Goal: Task Accomplishment & Management: Complete application form

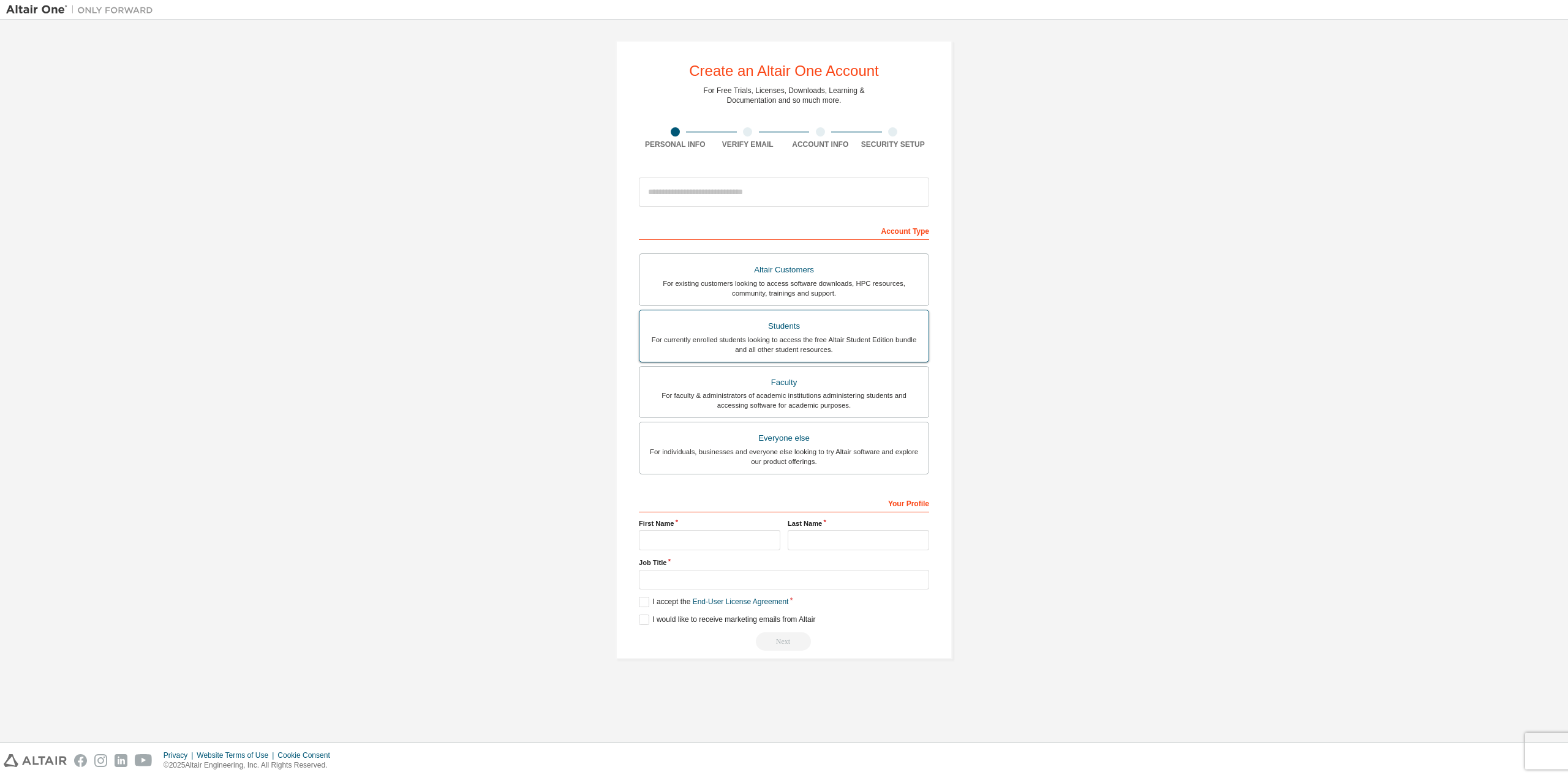
click at [745, 327] on div "Students" at bounding box center [784, 326] width 275 height 17
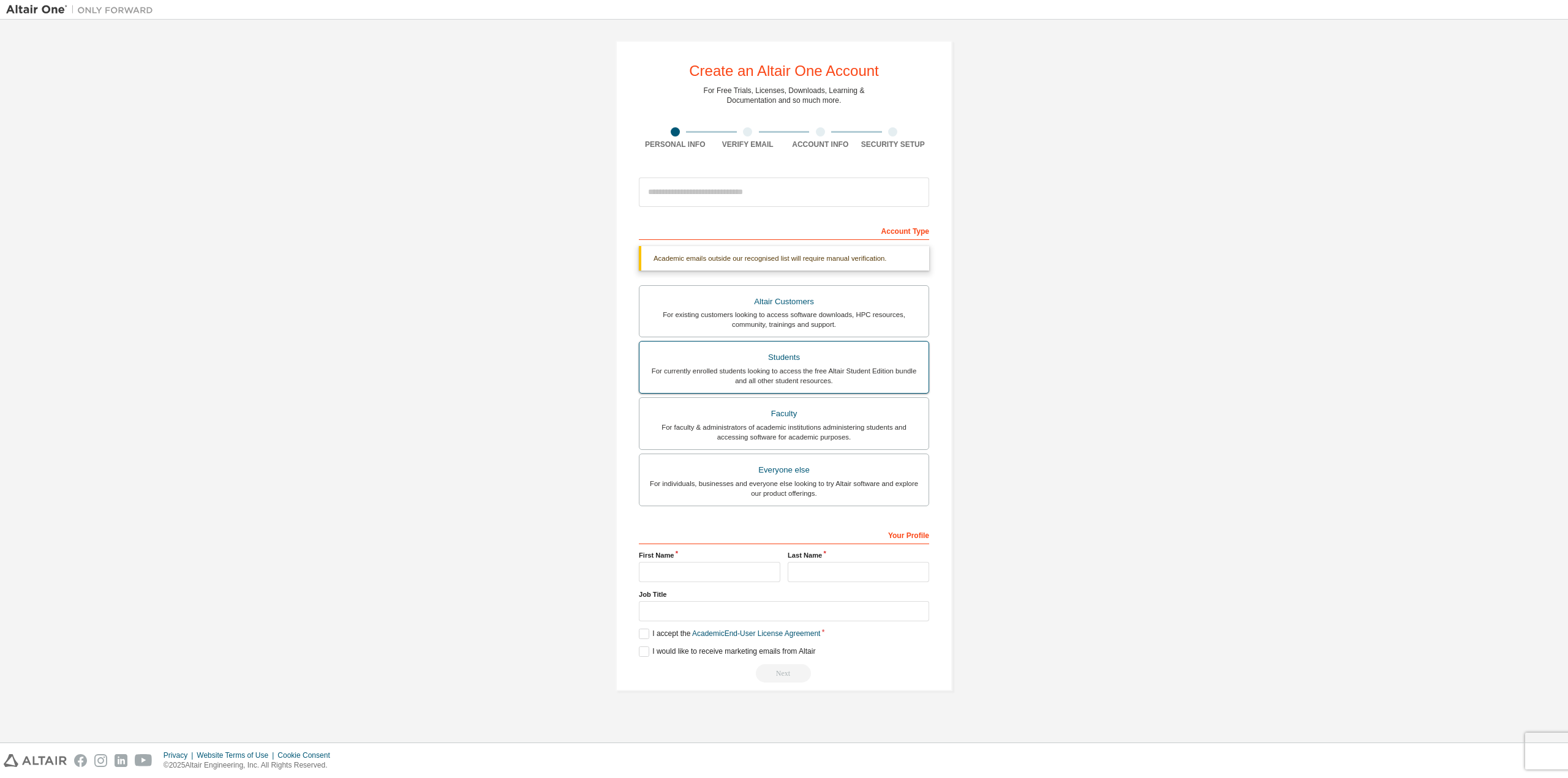
click at [787, 371] on div "For currently enrolled students looking to access the free Altair Student Editi…" at bounding box center [784, 376] width 275 height 20
click at [799, 231] on div "Account Type" at bounding box center [784, 230] width 290 height 20
click at [721, 192] on input "email" at bounding box center [784, 193] width 290 height 30
click at [790, 348] on label "Students For currently enrolled students looking to access the free Altair Stud…" at bounding box center [784, 367] width 290 height 52
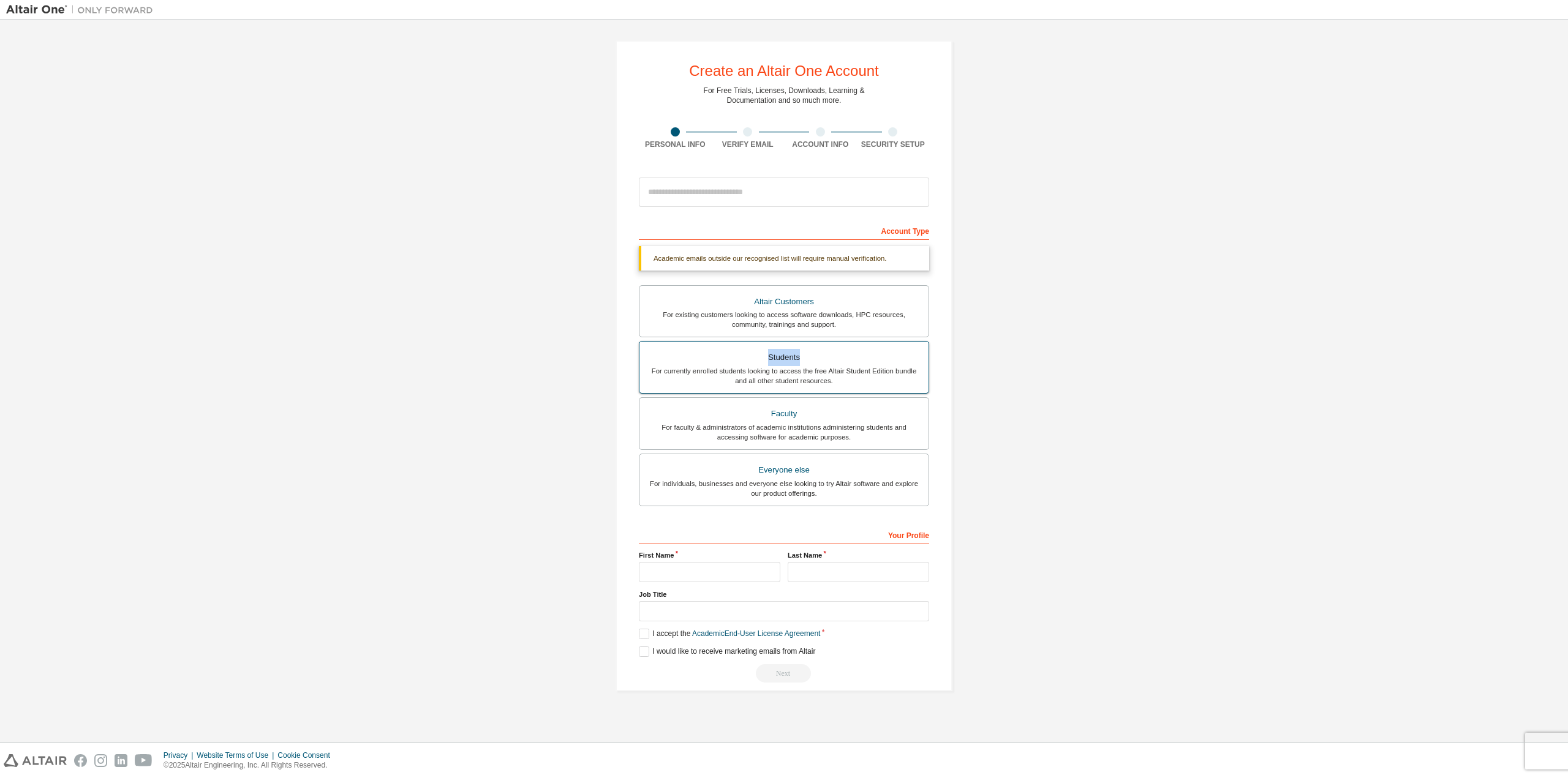
click at [790, 348] on label "Students For currently enrolled students looking to access the free Altair Stud…" at bounding box center [784, 367] width 290 height 52
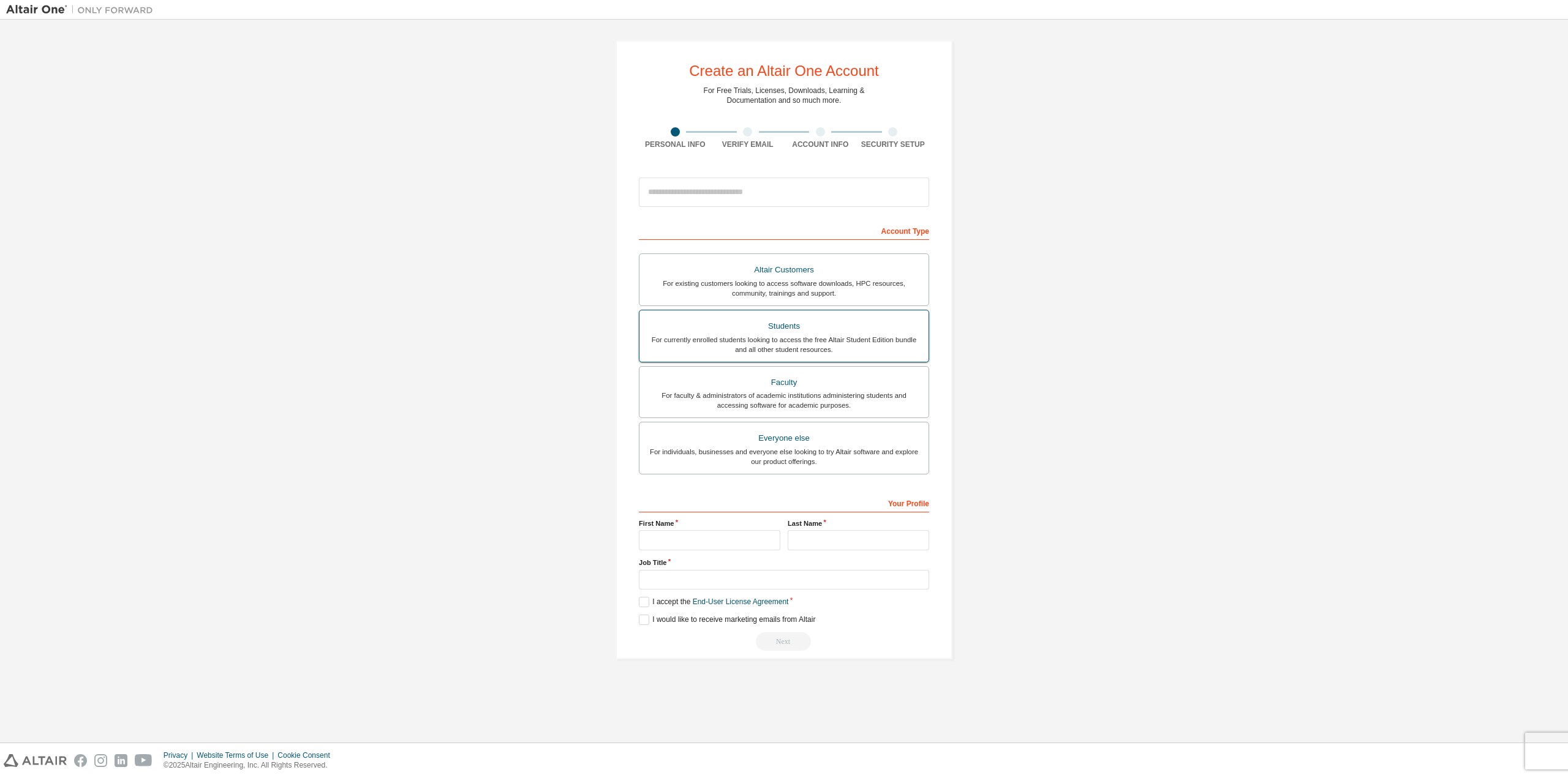
click at [753, 335] on div "For currently enrolled students looking to access the free Altair Student Editi…" at bounding box center [784, 345] width 275 height 20
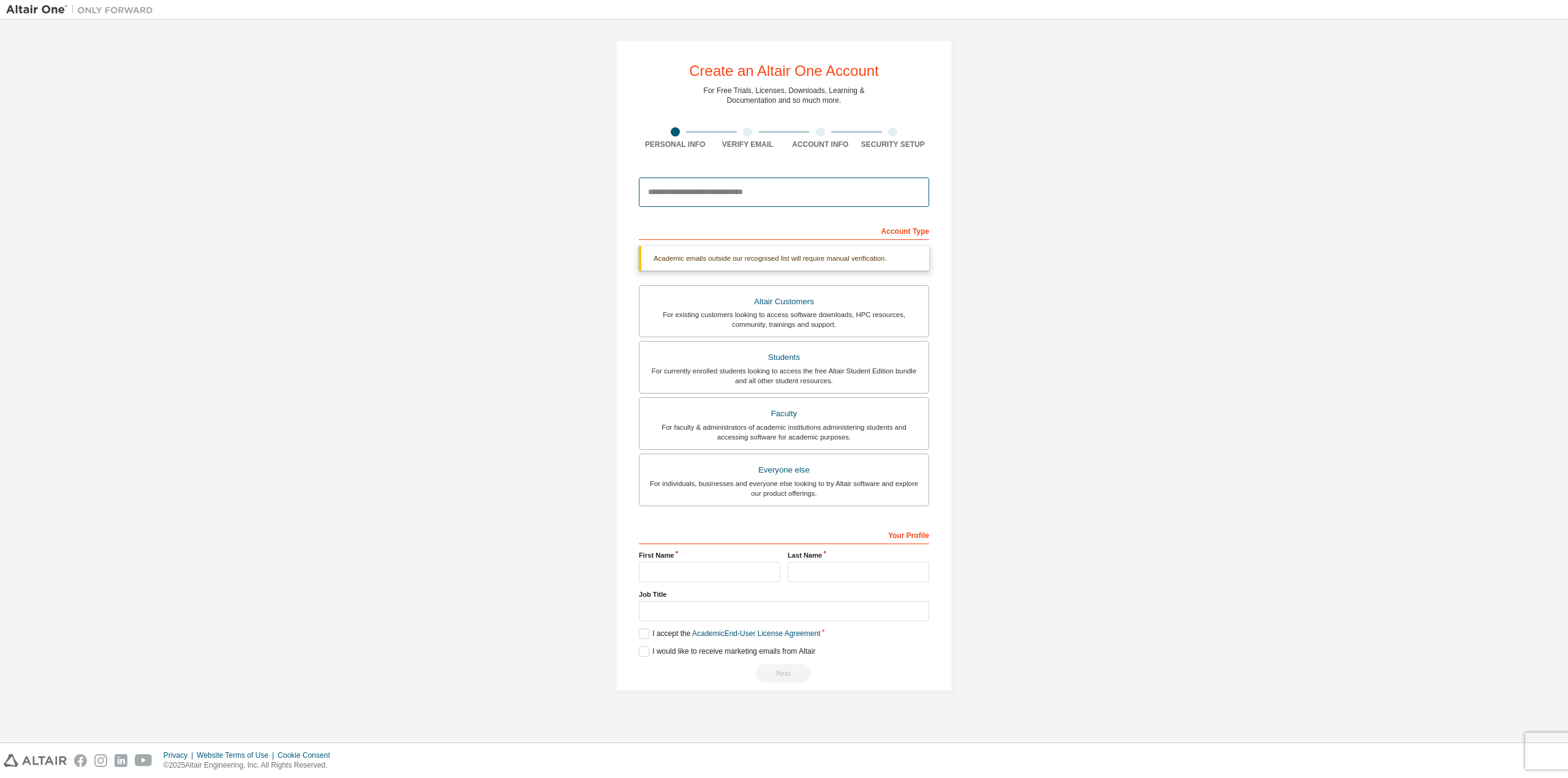
click at [711, 193] on input "email" at bounding box center [784, 193] width 290 height 30
paste input "**********"
type input "**********"
click at [784, 368] on div "For currently enrolled students looking to access the free Altair Student Editi…" at bounding box center [784, 376] width 275 height 20
click at [725, 571] on input "text" at bounding box center [710, 571] width 142 height 20
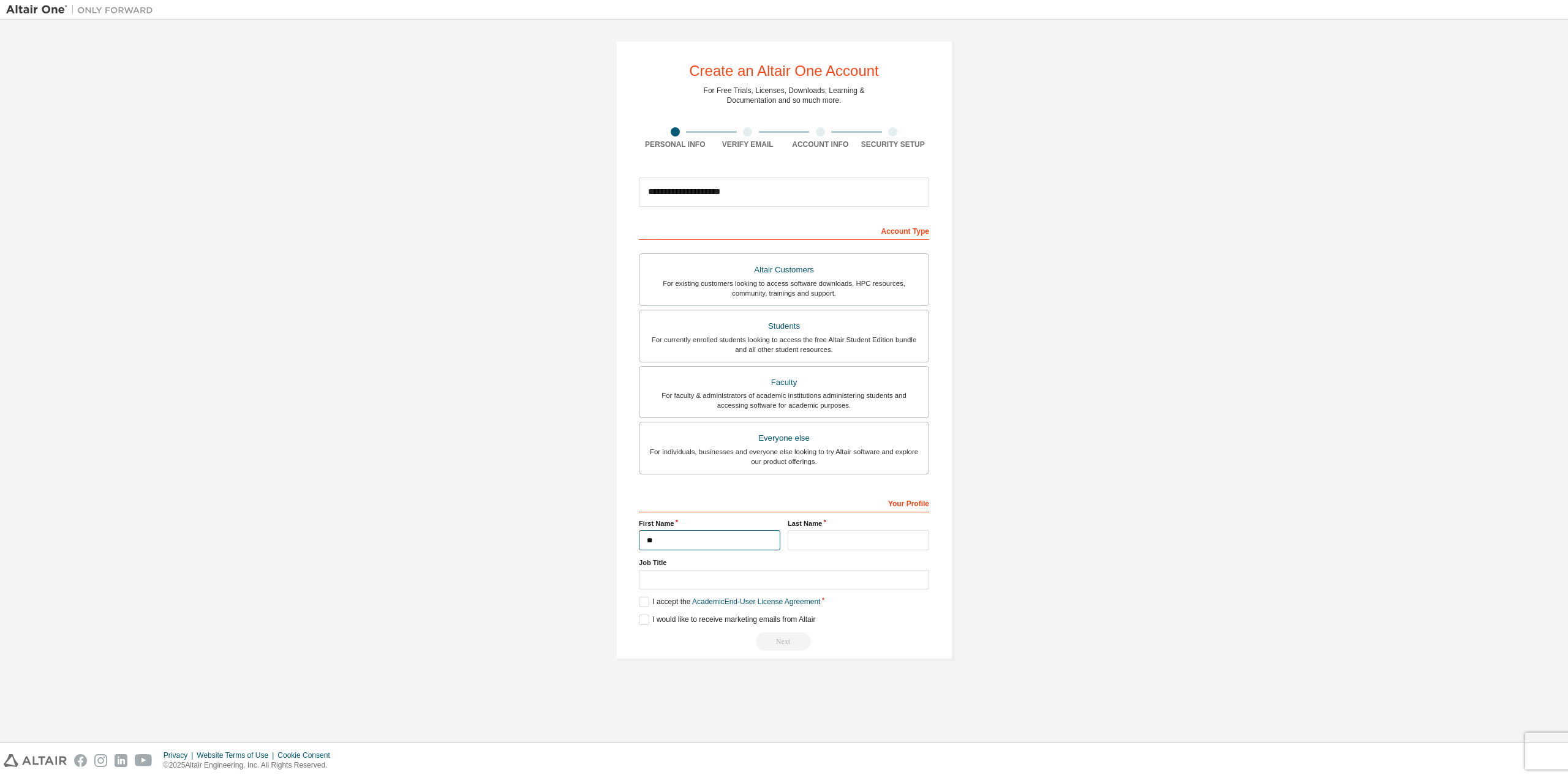
type input "*"
click at [817, 537] on input "text" at bounding box center [859, 540] width 142 height 20
type input "**"
click at [679, 579] on input "text" at bounding box center [784, 579] width 290 height 20
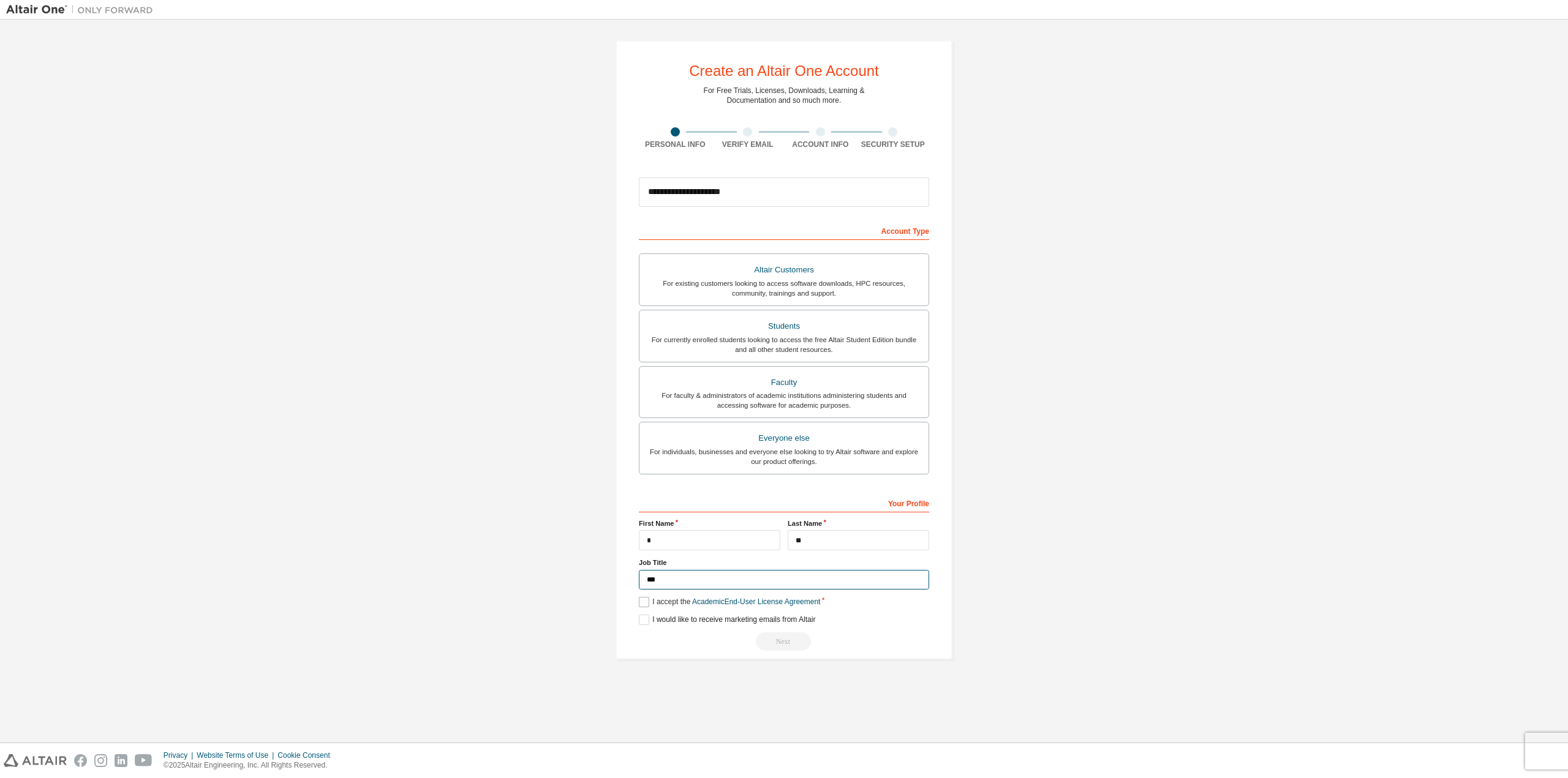
type input "***"
click at [648, 605] on label "I accept the Academic End-User License Agreement" at bounding box center [730, 602] width 182 height 10
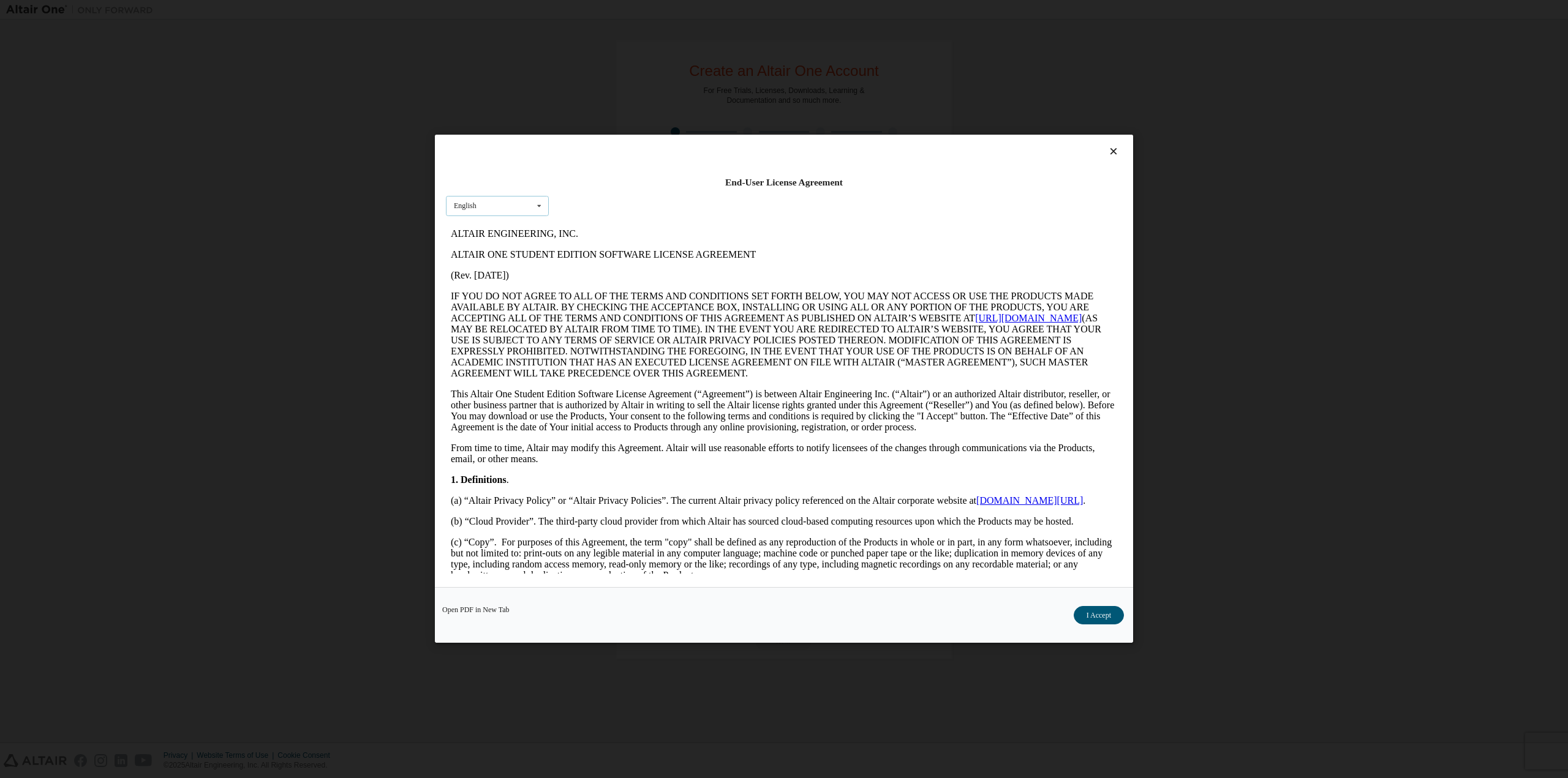
click at [482, 203] on div "English English" at bounding box center [497, 205] width 103 height 20
click at [483, 207] on div "English English" at bounding box center [497, 205] width 103 height 20
click at [1094, 616] on button "I Accept" at bounding box center [1099, 616] width 50 height 18
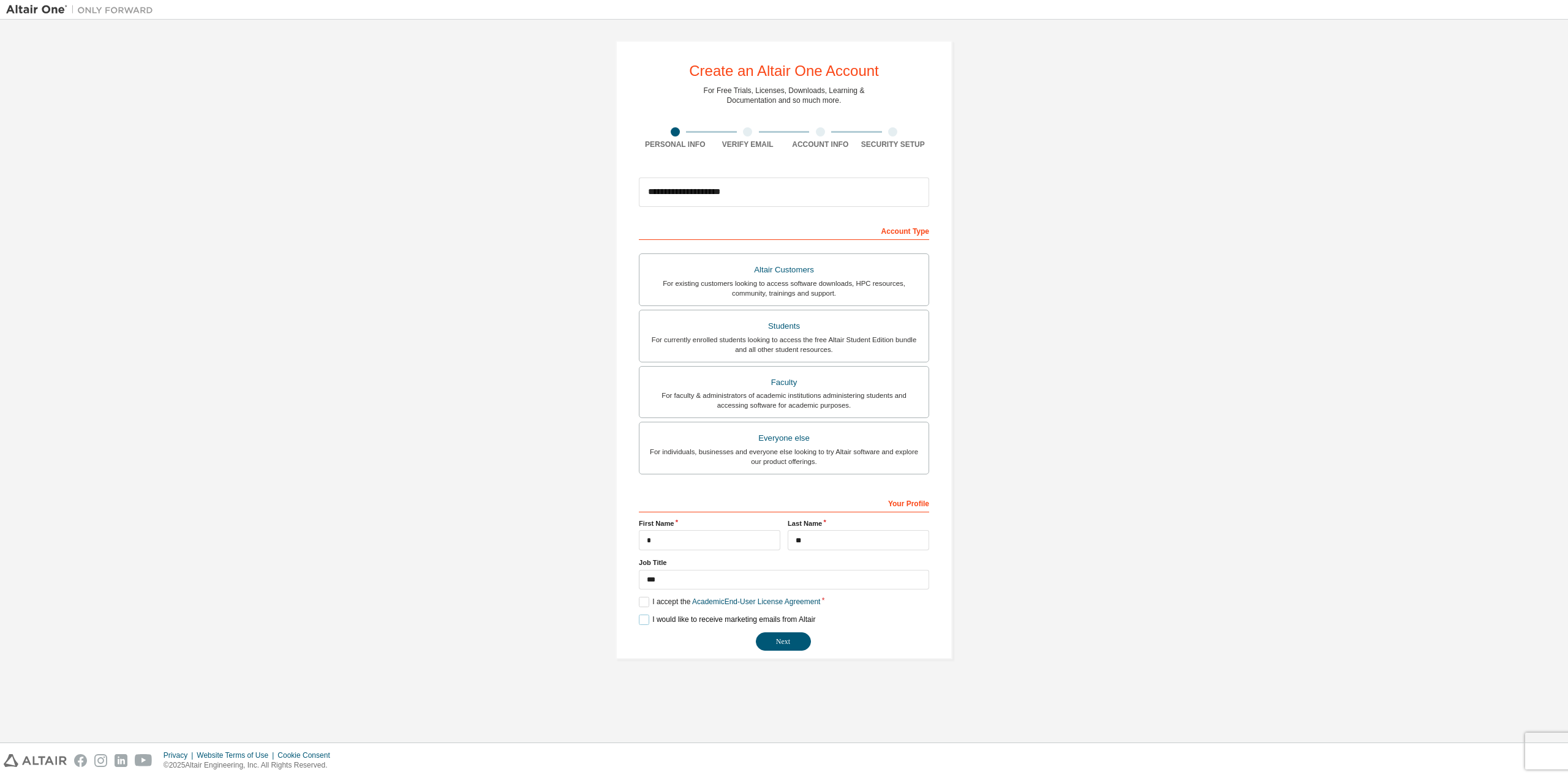
click at [646, 622] on label "I would like to receive marketing emails from Altair" at bounding box center [727, 620] width 177 height 10
click at [774, 650] on button "Next" at bounding box center [784, 641] width 55 height 18
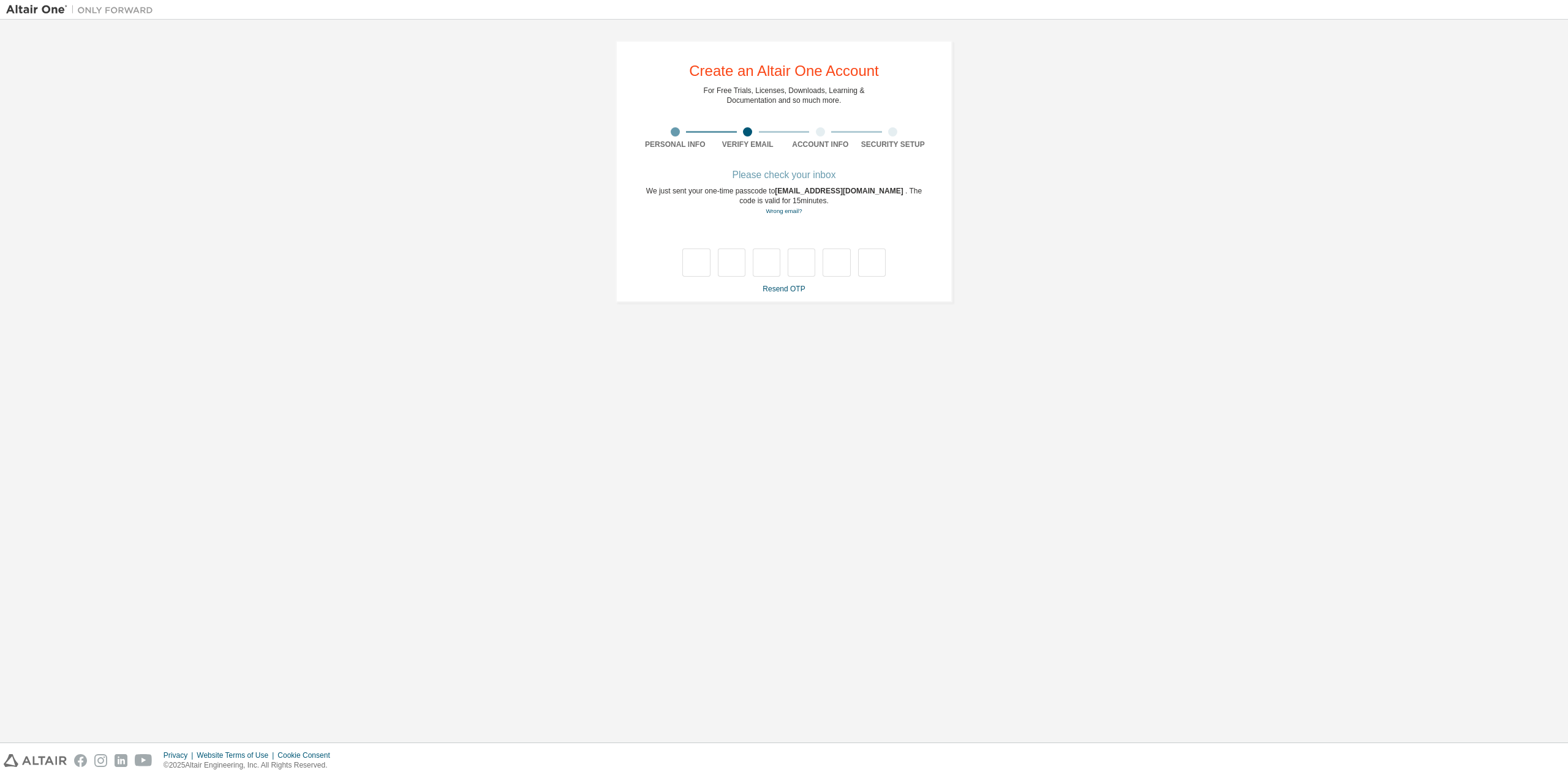
click at [818, 340] on div "**********" at bounding box center [784, 381] width 1556 height 711
type input "*"
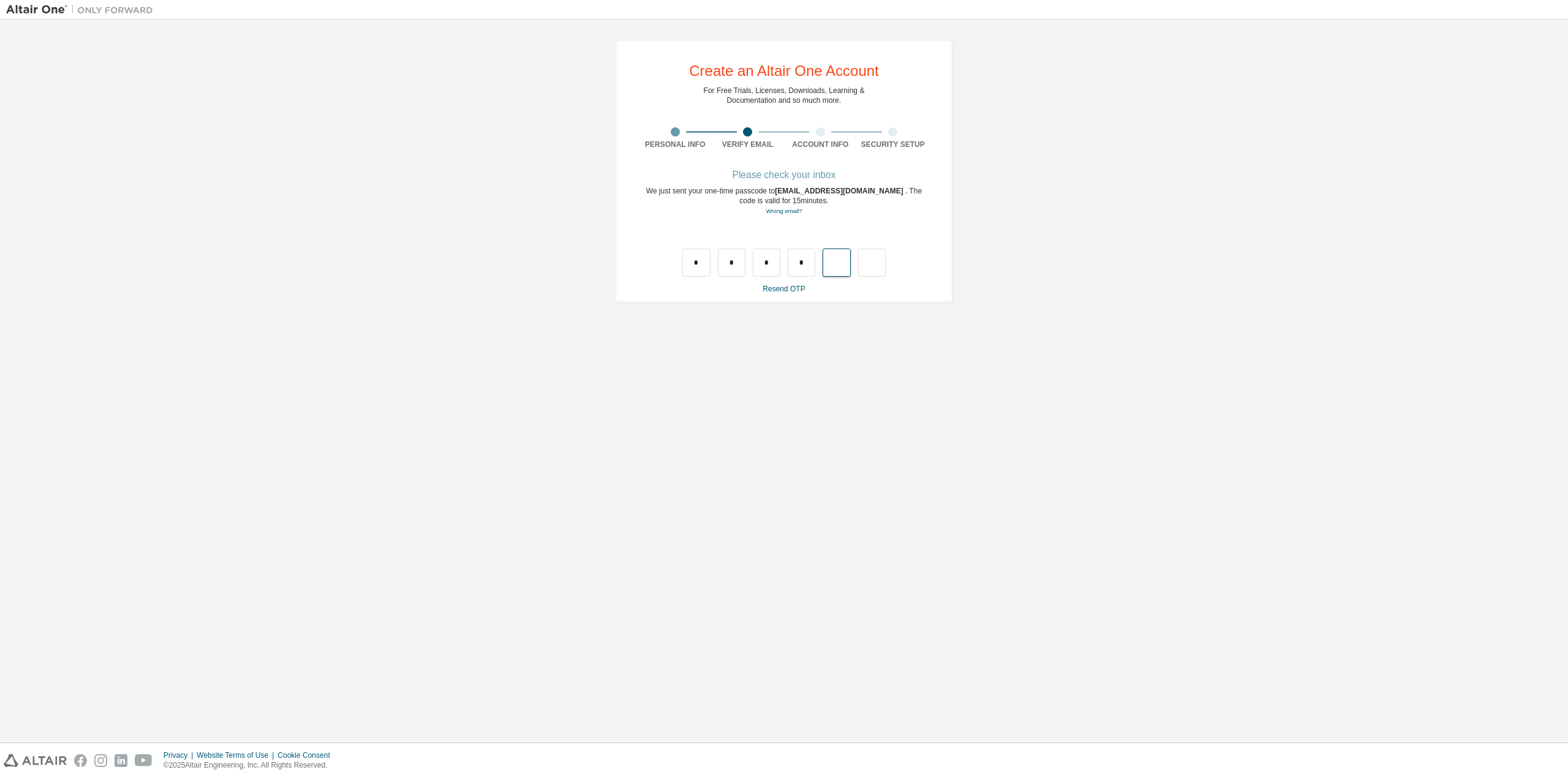
type input "*"
click at [699, 259] on input "text" at bounding box center [696, 263] width 27 height 28
type input "*"
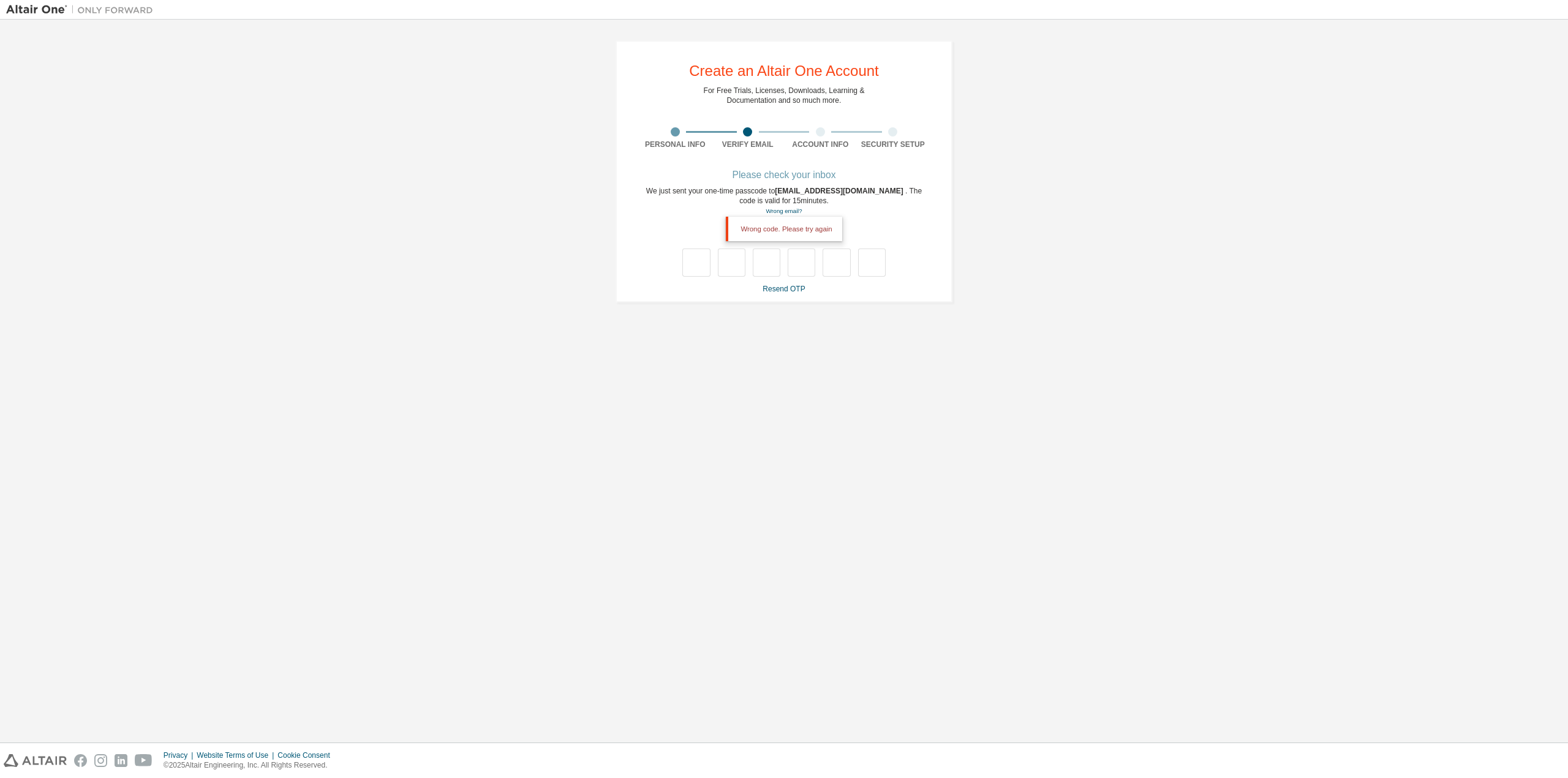
type input "*"
click at [786, 175] on div "Setting up your account" at bounding box center [784, 175] width 290 height 7
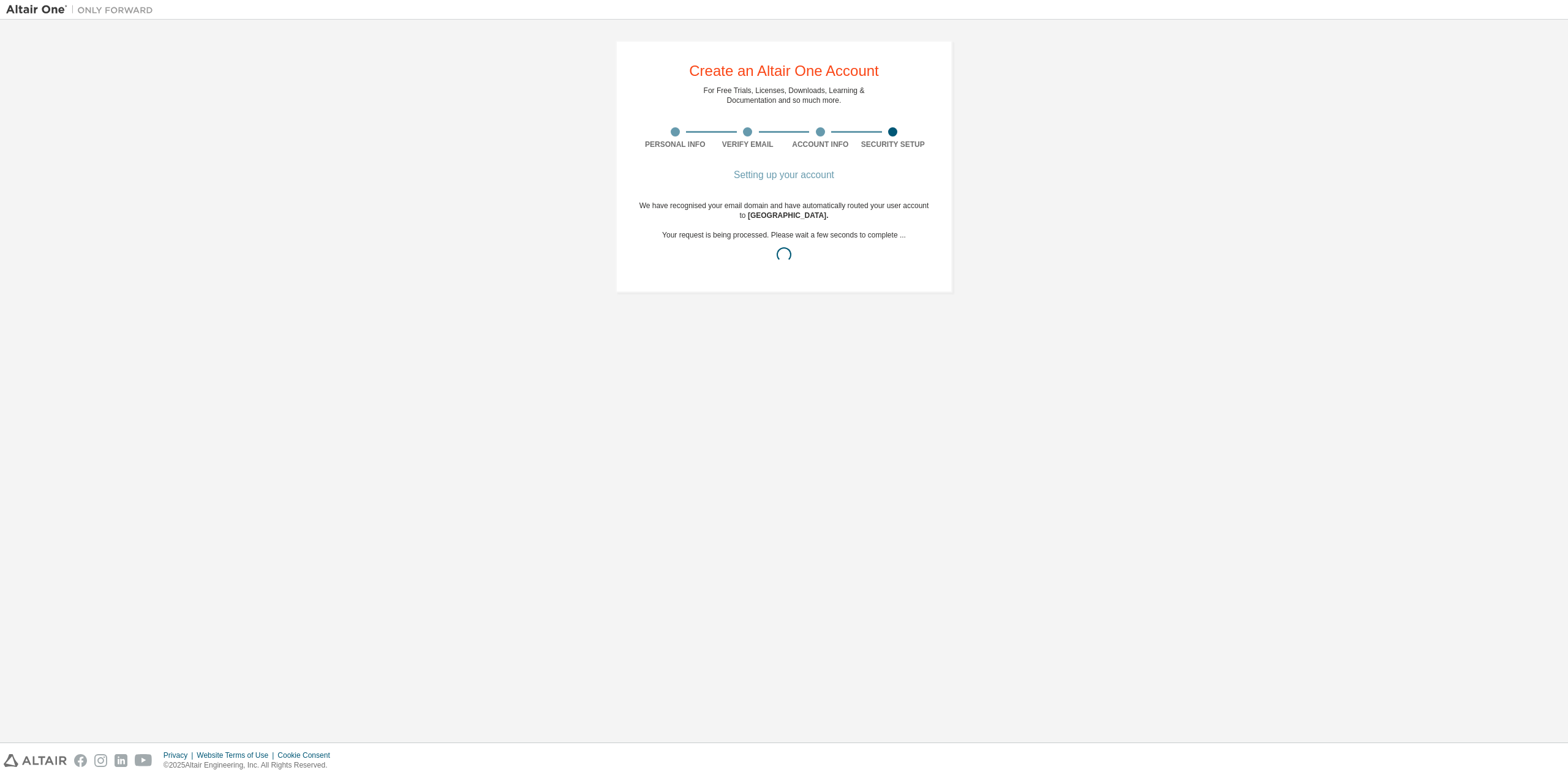
click at [899, 182] on div "Setting up your account We have recognised your email domain and have automatic…" at bounding box center [784, 227] width 290 height 113
click at [1060, 217] on div "Create an Altair One Account For Free Trials, Licenses, Downloads, Learning & D…" at bounding box center [784, 167] width 1556 height 282
drag, startPoint x: 765, startPoint y: 176, endPoint x: 813, endPoint y: 196, distance: 52.0
click at [812, 183] on div "Congratulations! We have recognised your email domain and have automatically ro…" at bounding box center [784, 233] width 290 height 123
click at [807, 242] on div "You will be redirected to OKTA authentication provider to set your account pass…" at bounding box center [784, 249] width 290 height 20
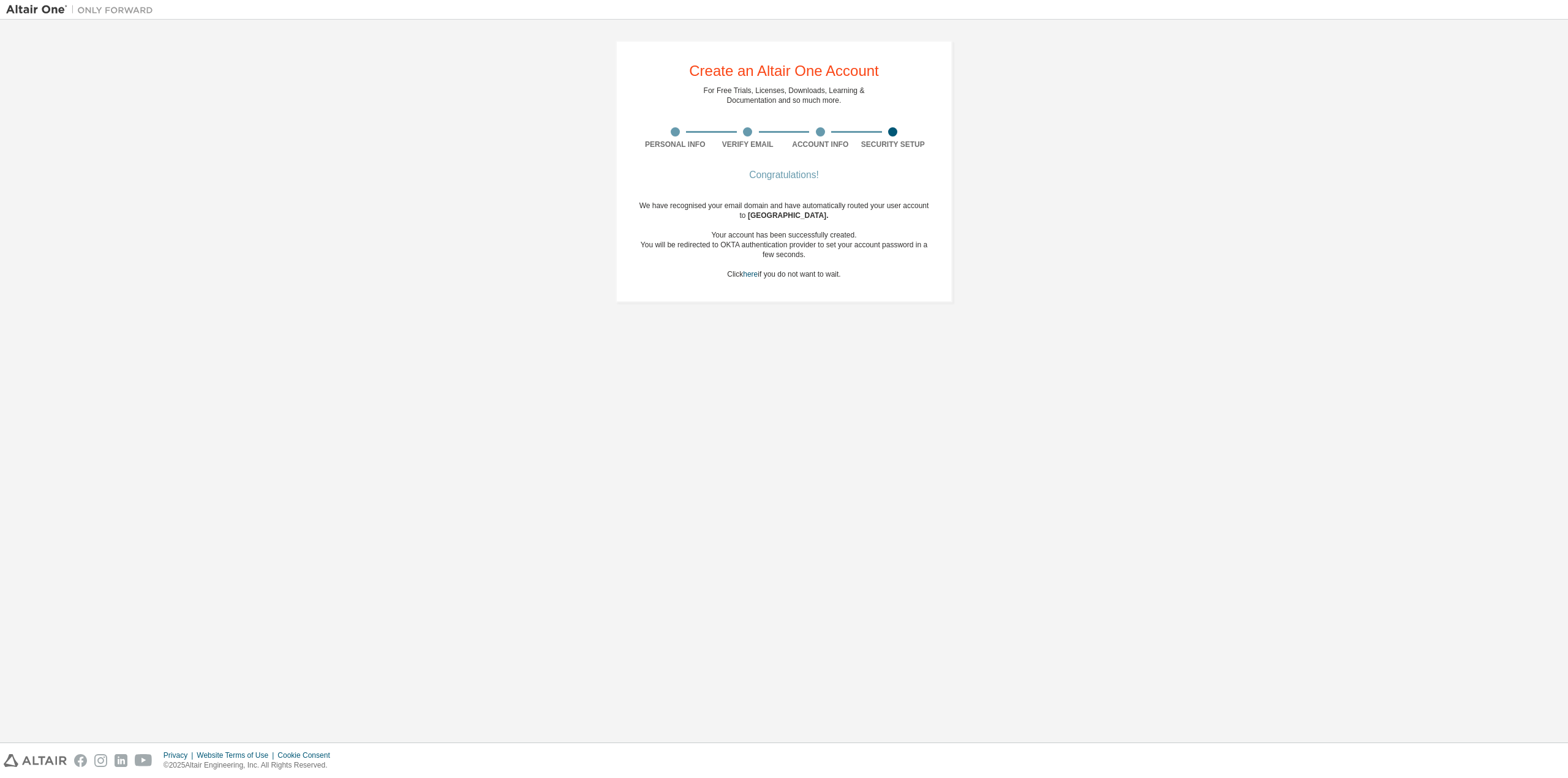
click at [792, 292] on div "Congratulations! We have recognised your email domain and have automatically ro…" at bounding box center [784, 233] width 290 height 123
click at [884, 287] on div "Congratulations! We have recognised your email domain and have automatically ro…" at bounding box center [784, 233] width 290 height 123
click at [824, 171] on div "Create an Altair One Account For Free Trials, Licenses, Downloads, Learning & D…" at bounding box center [784, 171] width 337 height 262
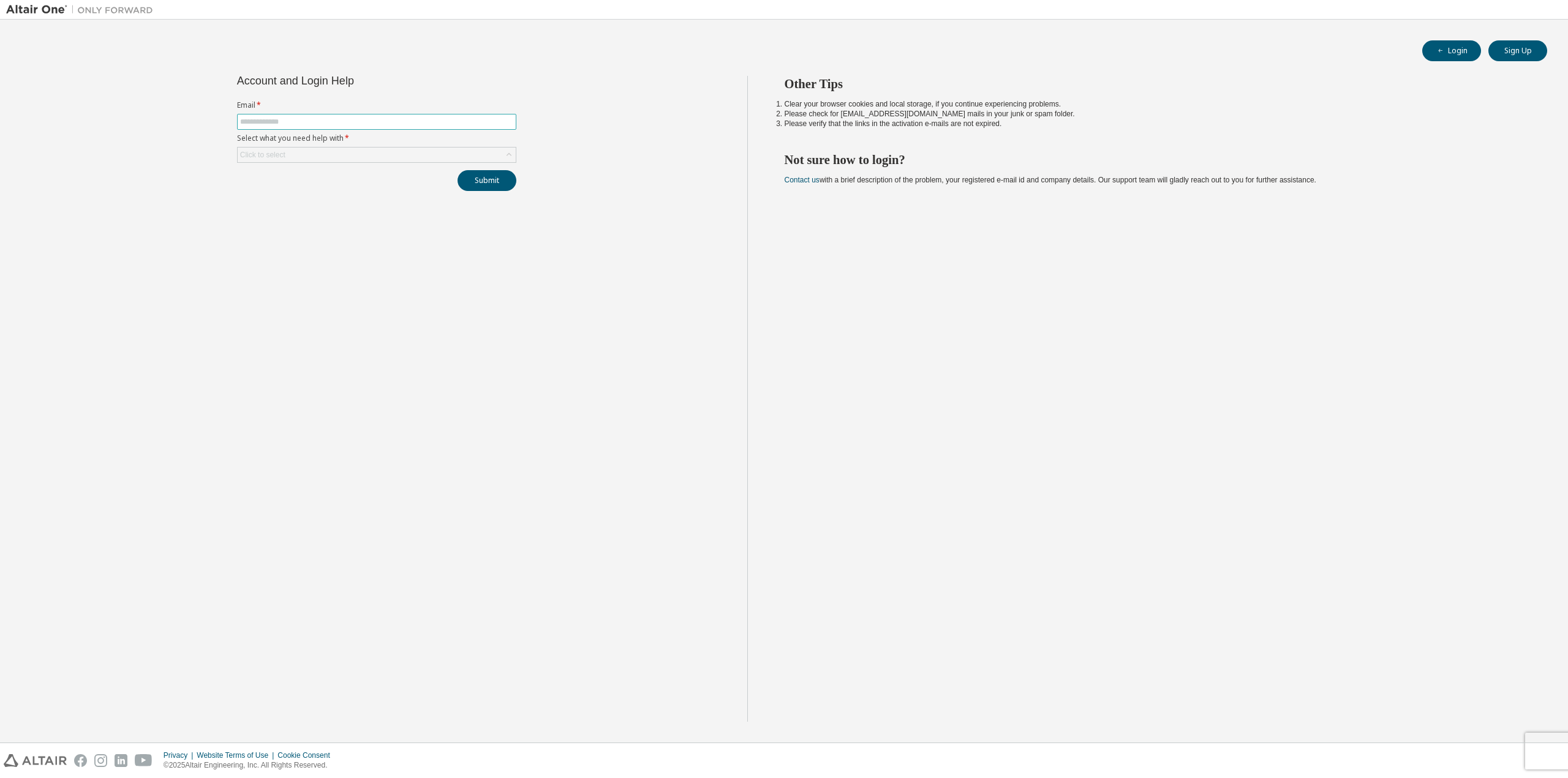
click at [350, 117] on input "text" at bounding box center [377, 121] width 273 height 10
type input "**********"
click at [317, 159] on div "Click to select" at bounding box center [377, 155] width 278 height 15
click at [305, 241] on li "My account is locked" at bounding box center [376, 237] width 275 height 16
click at [489, 179] on button "Submit" at bounding box center [487, 181] width 59 height 21
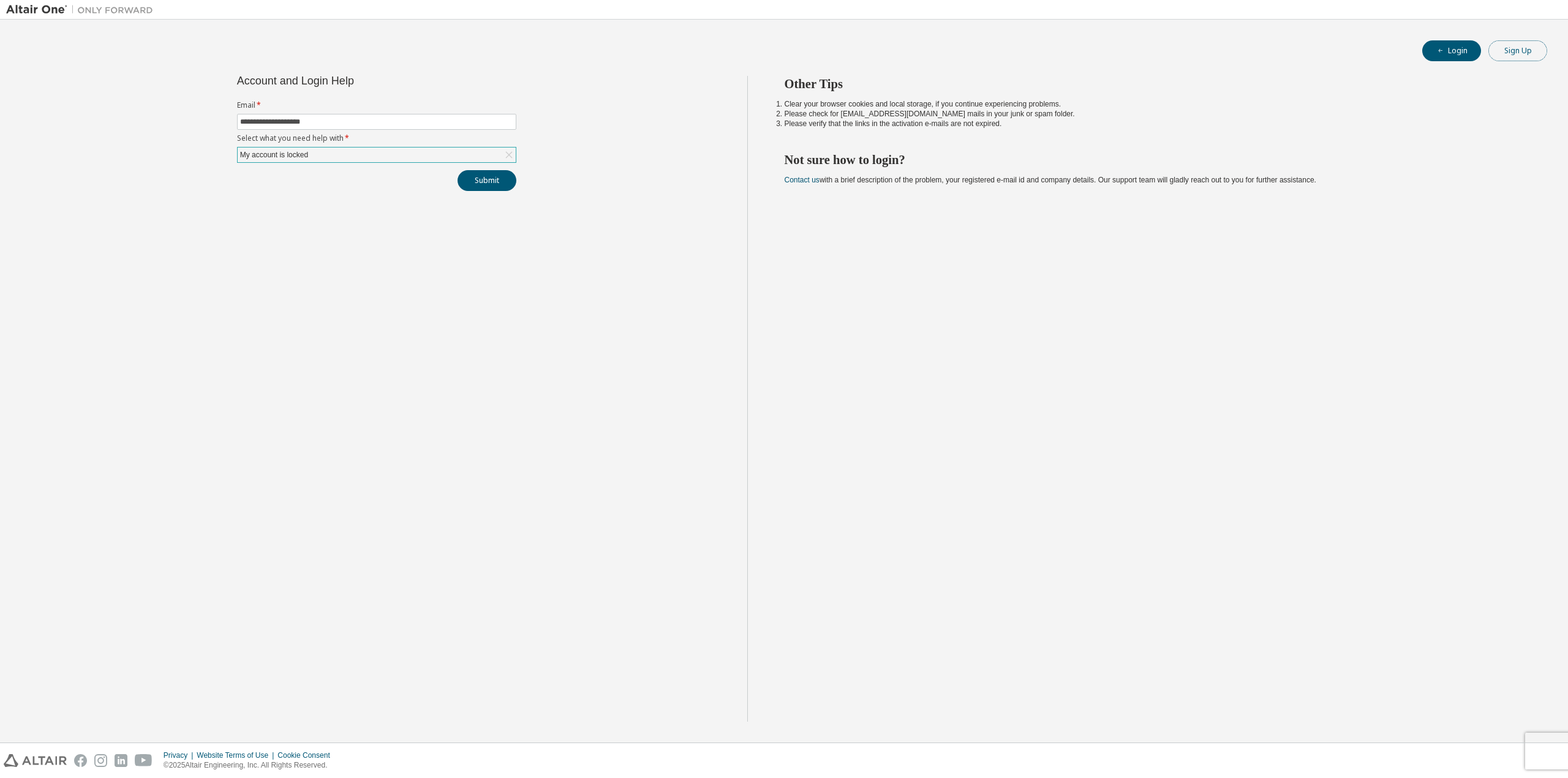
click at [1506, 49] on button "Sign Up" at bounding box center [1519, 51] width 59 height 21
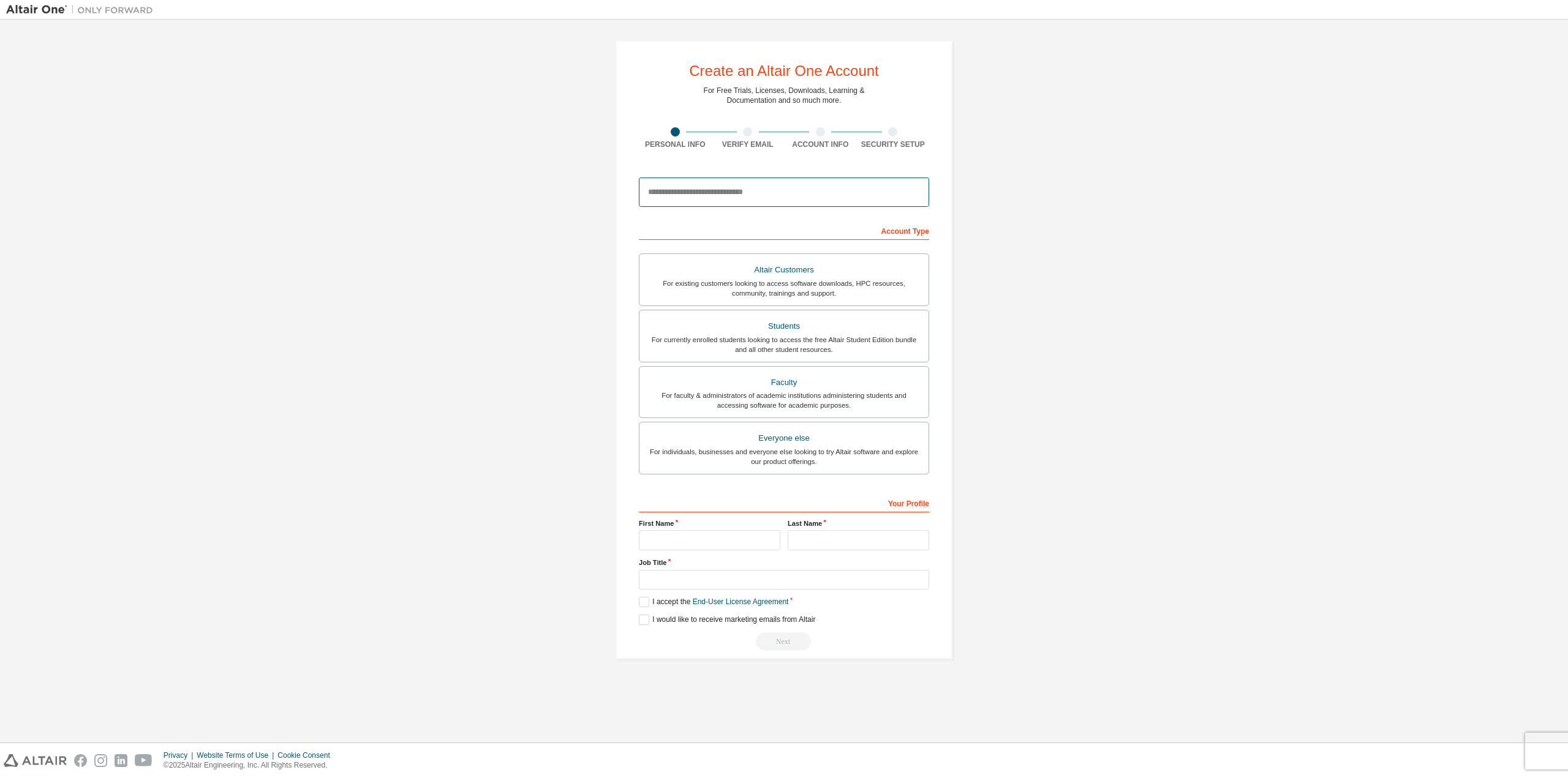
click at [714, 190] on input "email" at bounding box center [784, 193] width 290 height 30
type input "**********"
click at [749, 338] on div "For currently enrolled students looking to access the free Altair Student Editi…" at bounding box center [784, 345] width 275 height 20
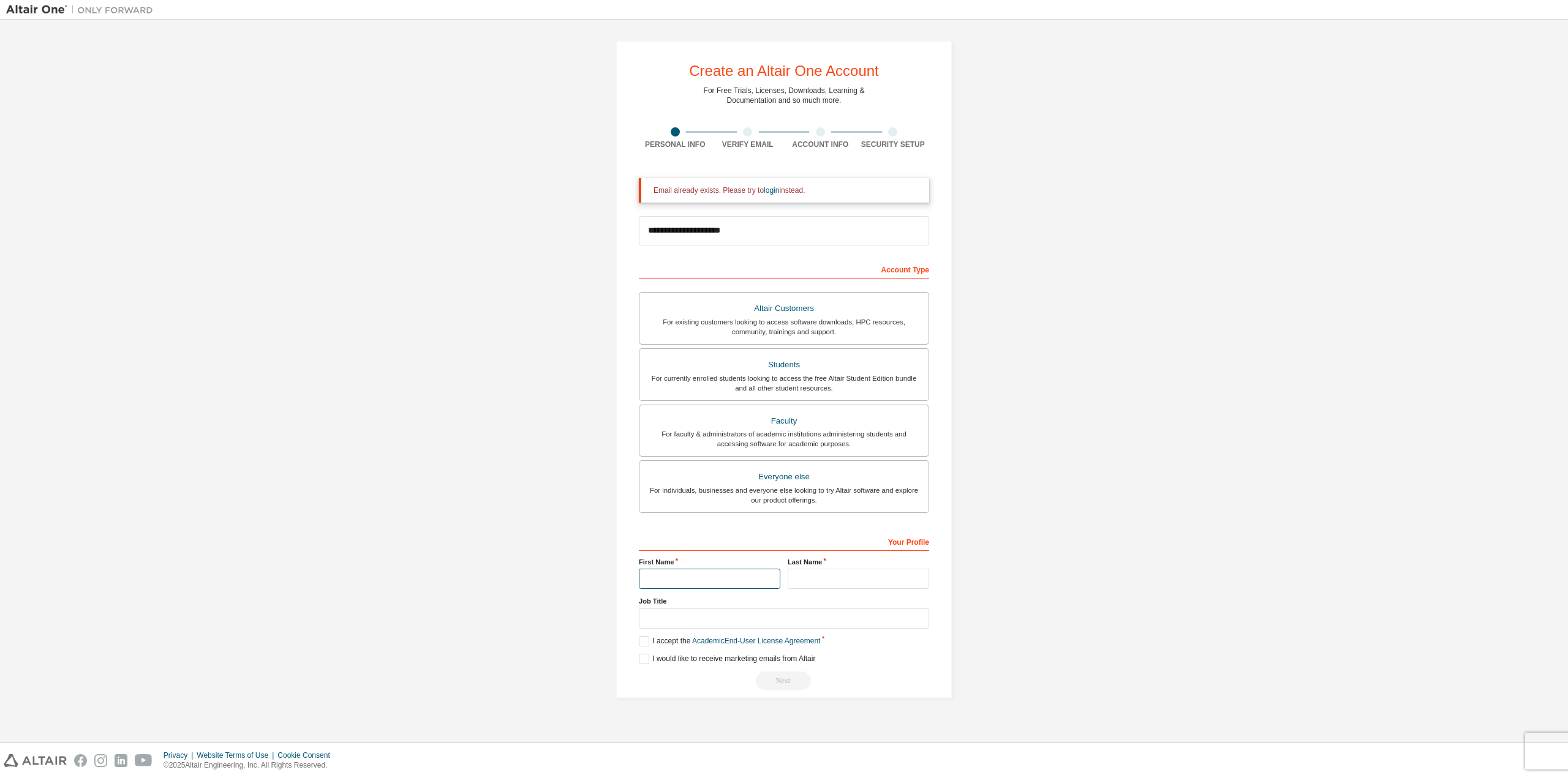
click at [698, 588] on input "text" at bounding box center [710, 579] width 142 height 20
type input "*"
click at [814, 579] on input "text" at bounding box center [859, 579] width 142 height 20
type input "**"
click at [765, 612] on input "text" at bounding box center [784, 618] width 290 height 20
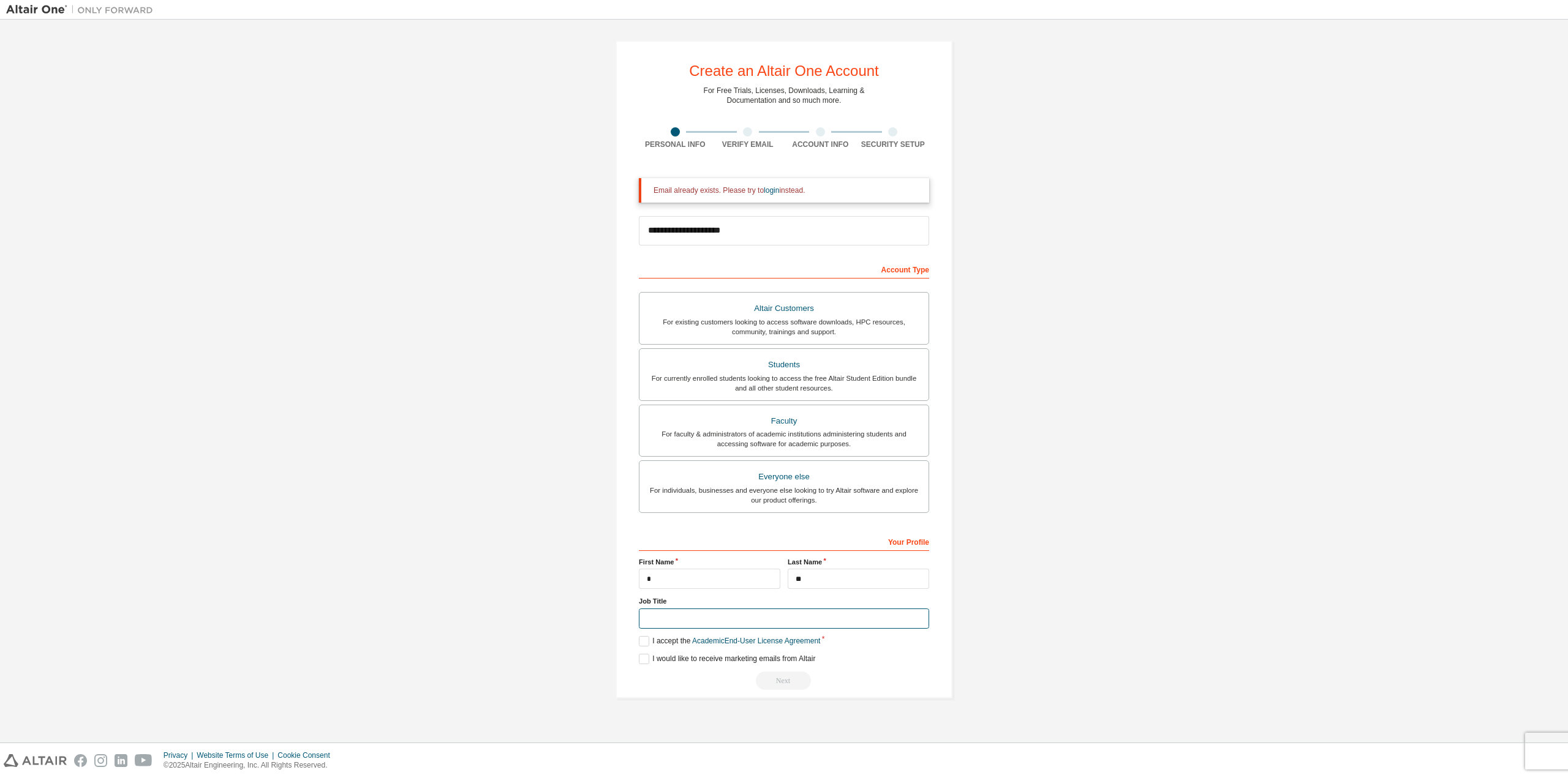
type input "***"
click at [646, 643] on label "I accept the Academic End-User License Agreement" at bounding box center [730, 641] width 182 height 10
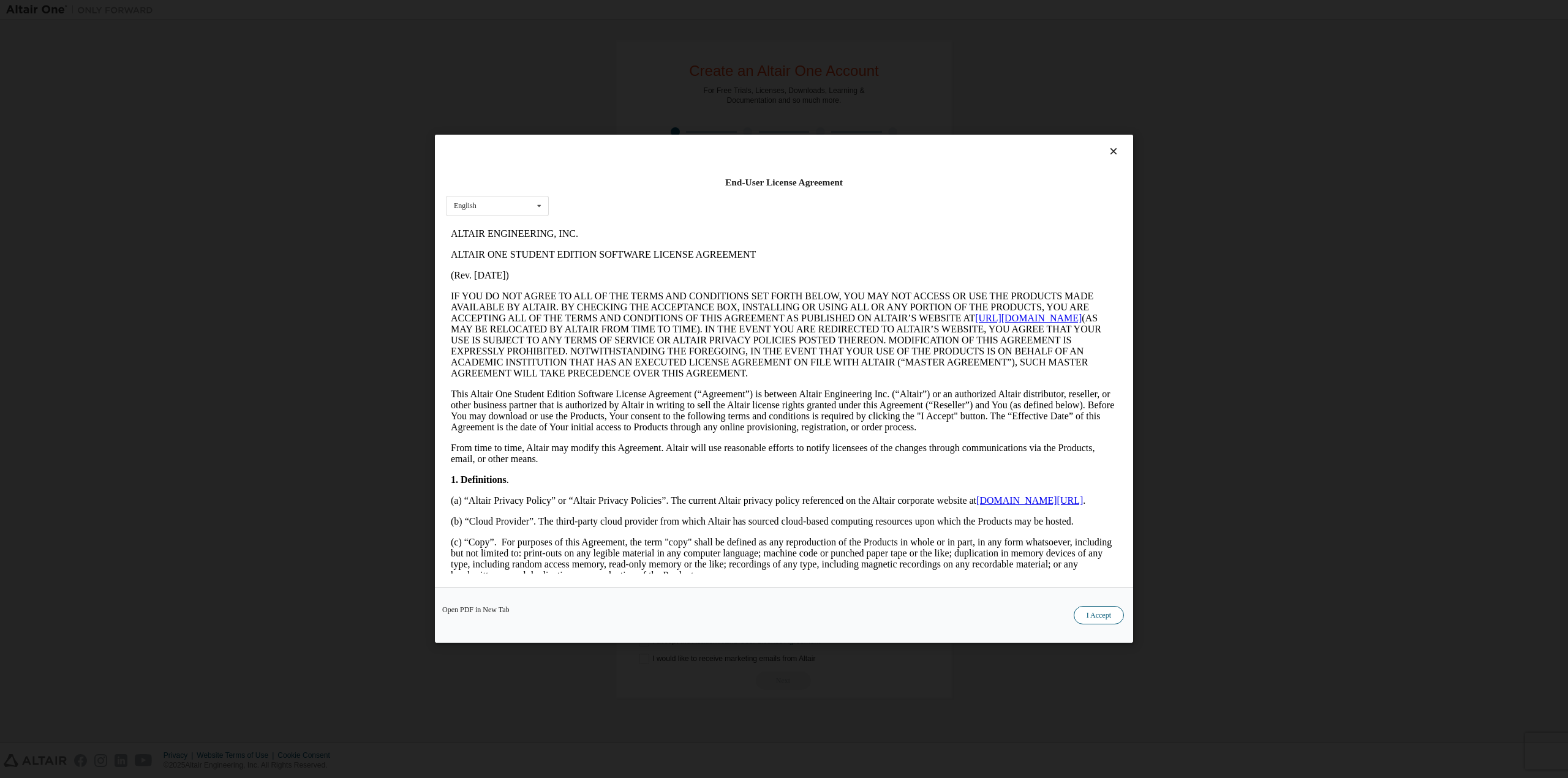
click at [1075, 616] on button "I Accept" at bounding box center [1099, 616] width 50 height 18
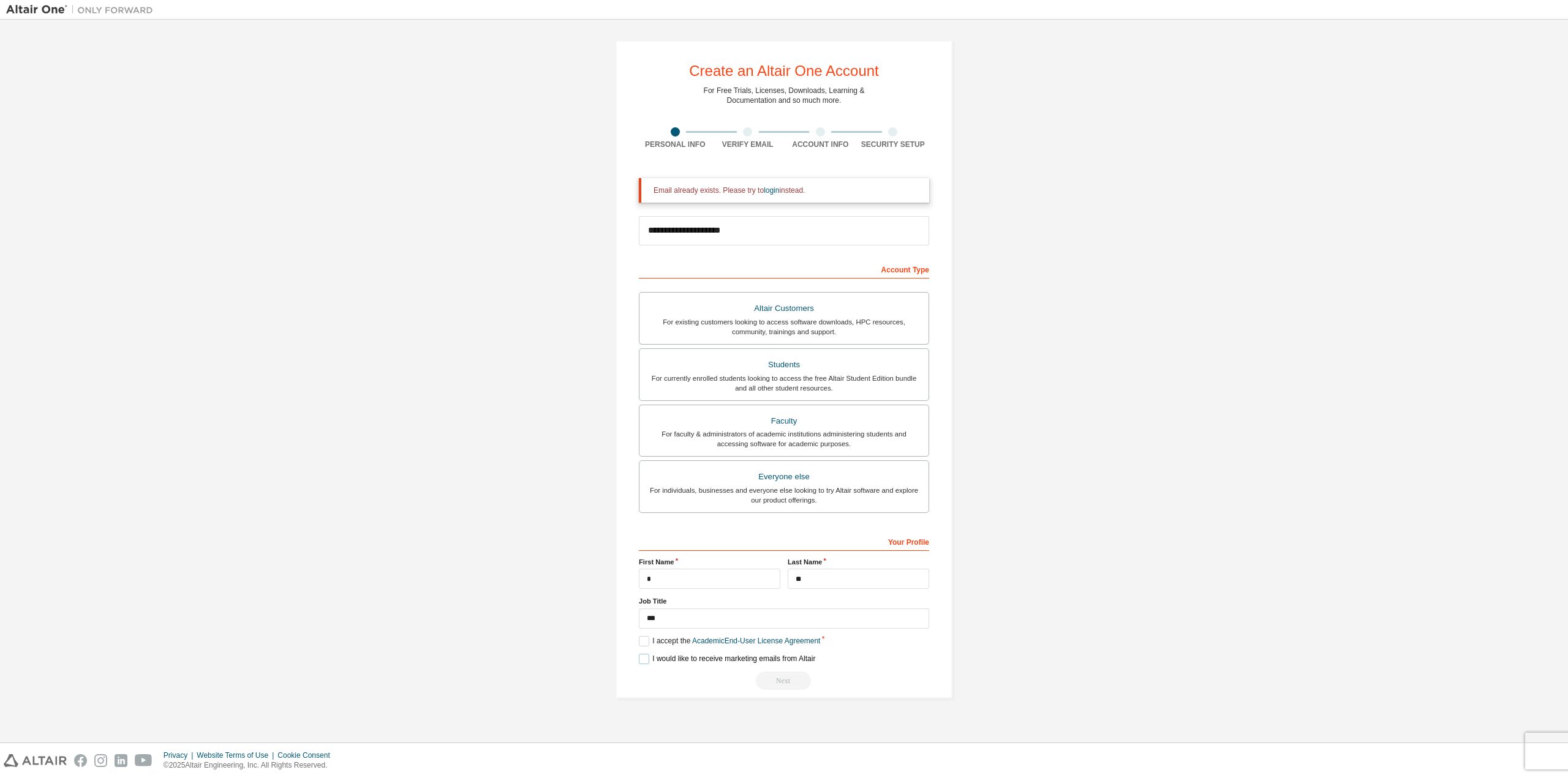
click at [648, 661] on label "I would like to receive marketing emails from Altair" at bounding box center [727, 659] width 177 height 10
click at [784, 681] on div "Next" at bounding box center [784, 681] width 290 height 18
click at [770, 193] on link "login" at bounding box center [771, 190] width 16 height 9
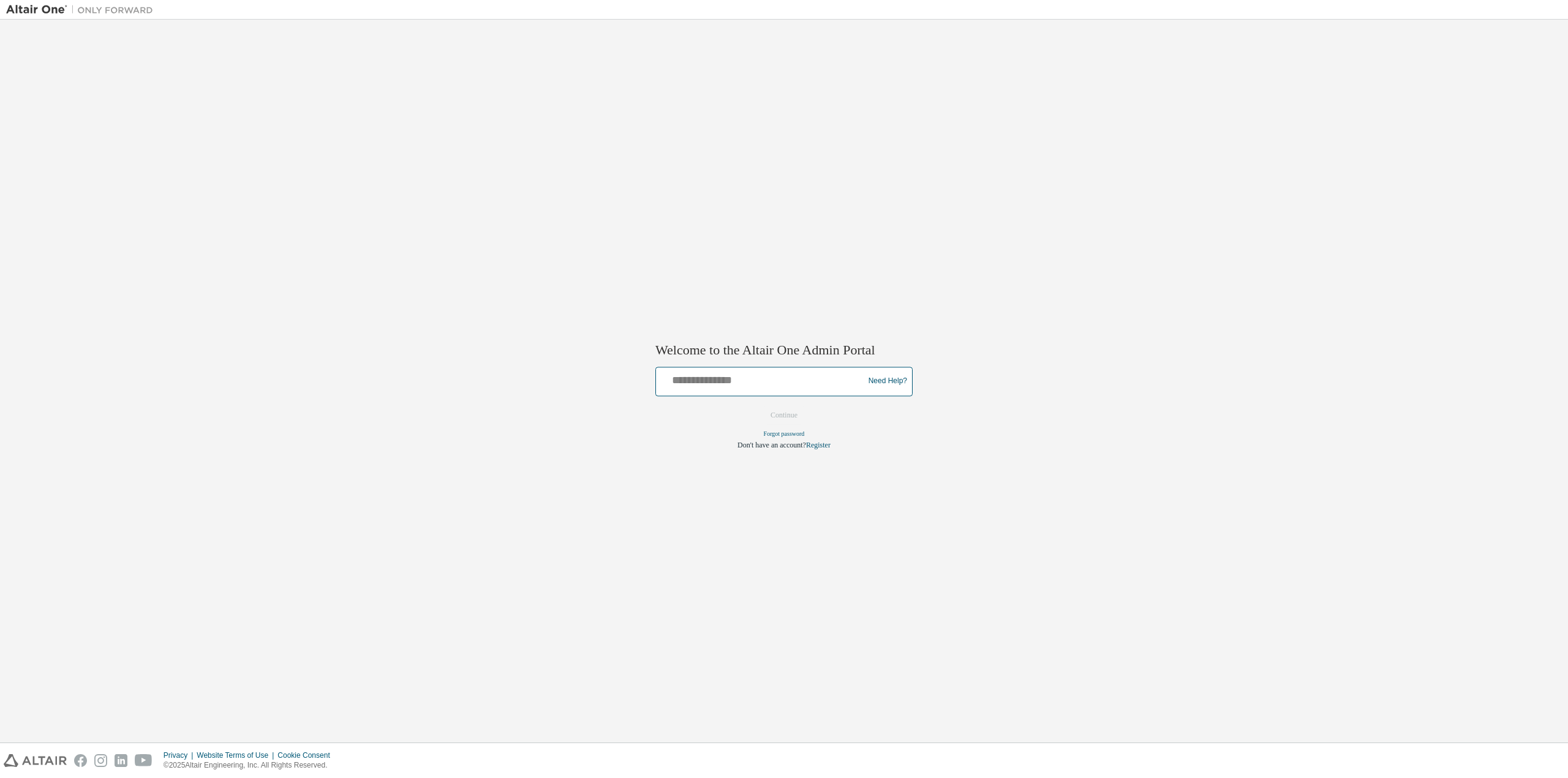
click at [770, 385] on input "text" at bounding box center [761, 379] width 202 height 18
type input "**********"
click at [783, 419] on button "Continue" at bounding box center [784, 415] width 52 height 18
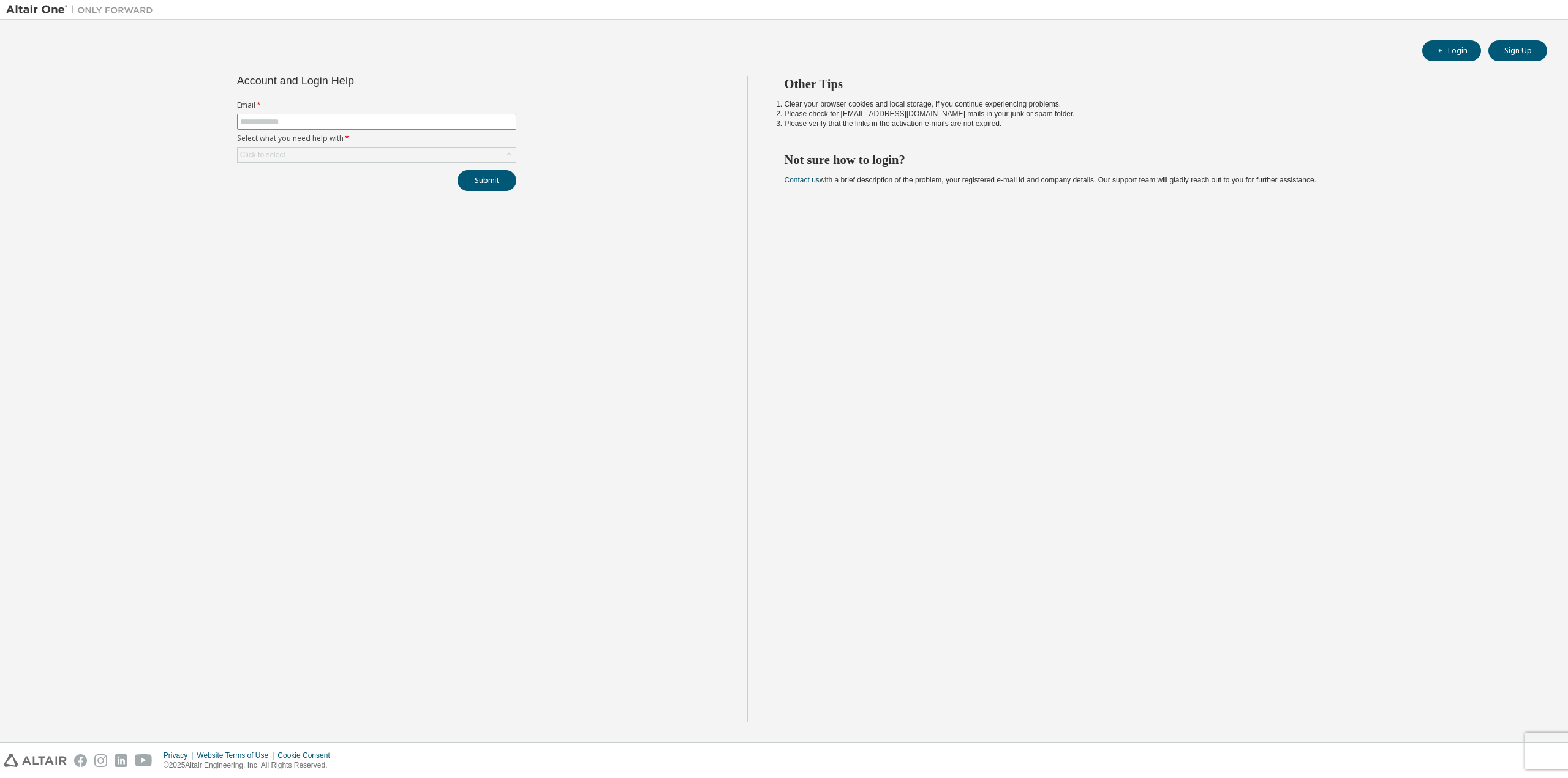
click at [327, 128] on span at bounding box center [377, 122] width 279 height 16
click at [323, 123] on input "text" at bounding box center [377, 121] width 273 height 10
type input "**********"
click at [318, 154] on div "Click to select" at bounding box center [377, 155] width 278 height 15
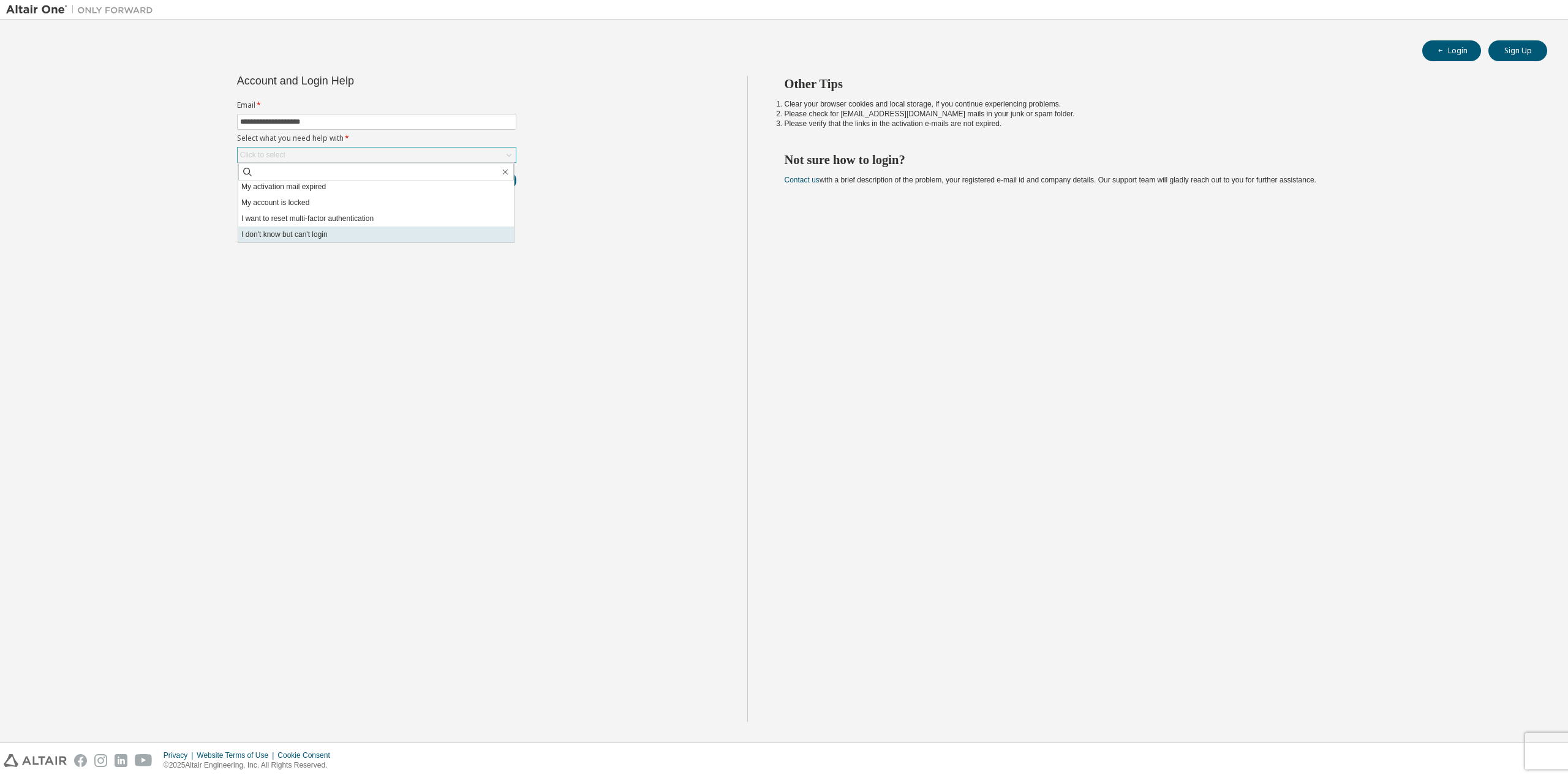
click at [334, 233] on li "I don't know but can't login" at bounding box center [376, 235] width 275 height 16
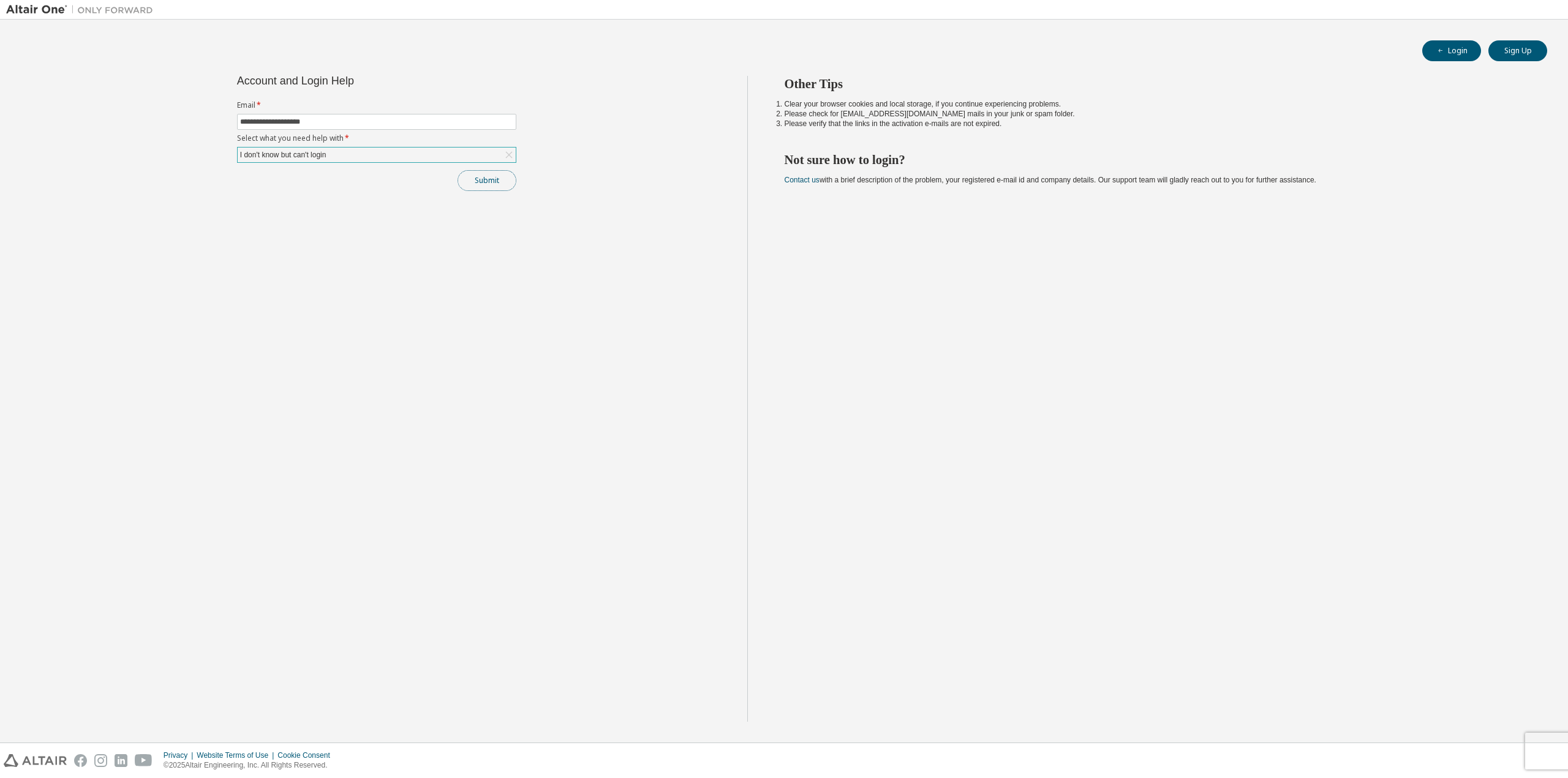
click at [501, 182] on button "Submit" at bounding box center [487, 181] width 59 height 21
drag, startPoint x: 1475, startPoint y: 138, endPoint x: 1460, endPoint y: 116, distance: 26.6
click at [1475, 138] on div "Other Tips Clear your browser cookies and local storage, if you continue experi…" at bounding box center [1155, 399] width 815 height 646
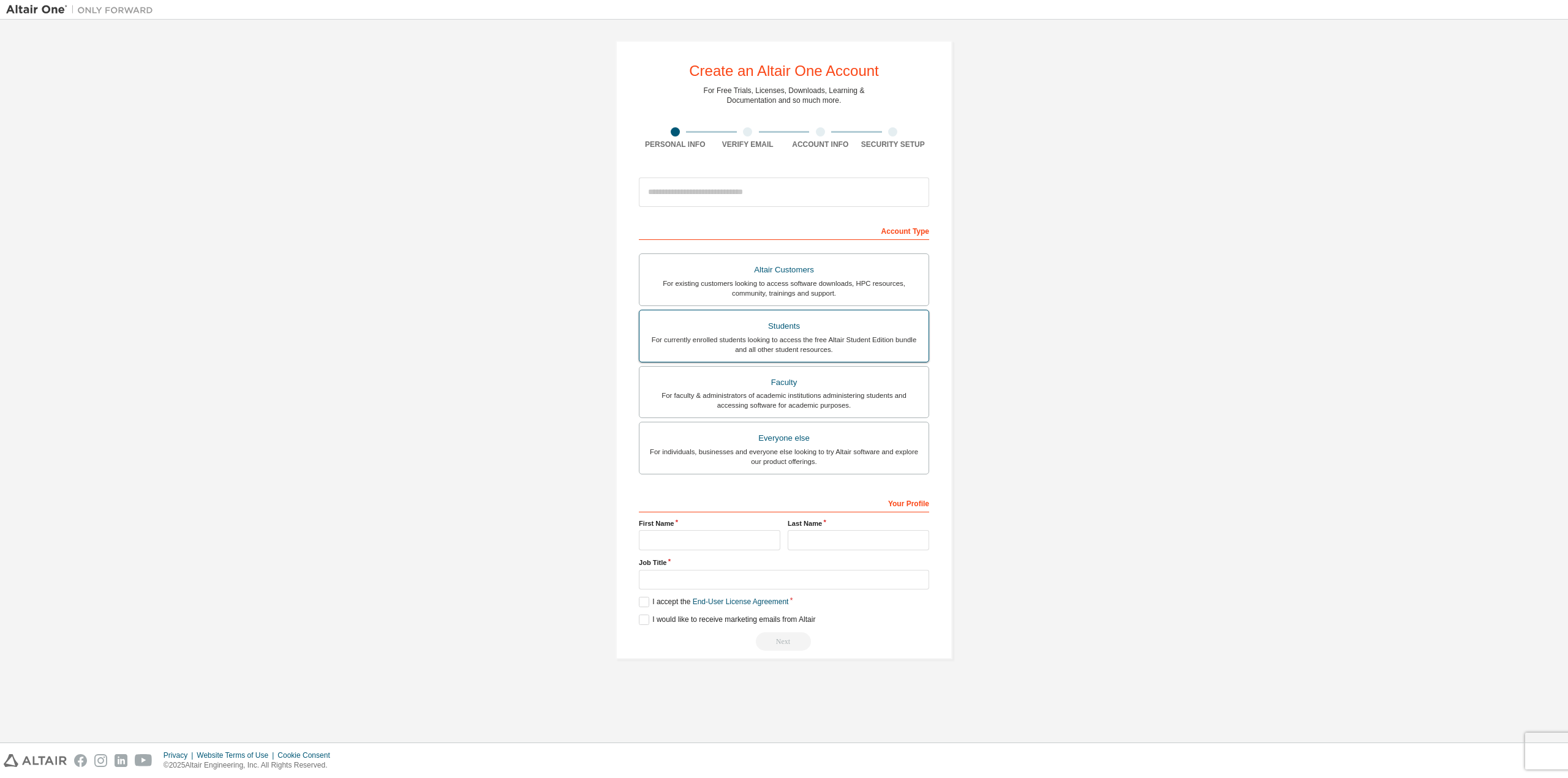
click at [750, 332] on div "Students" at bounding box center [784, 326] width 275 height 17
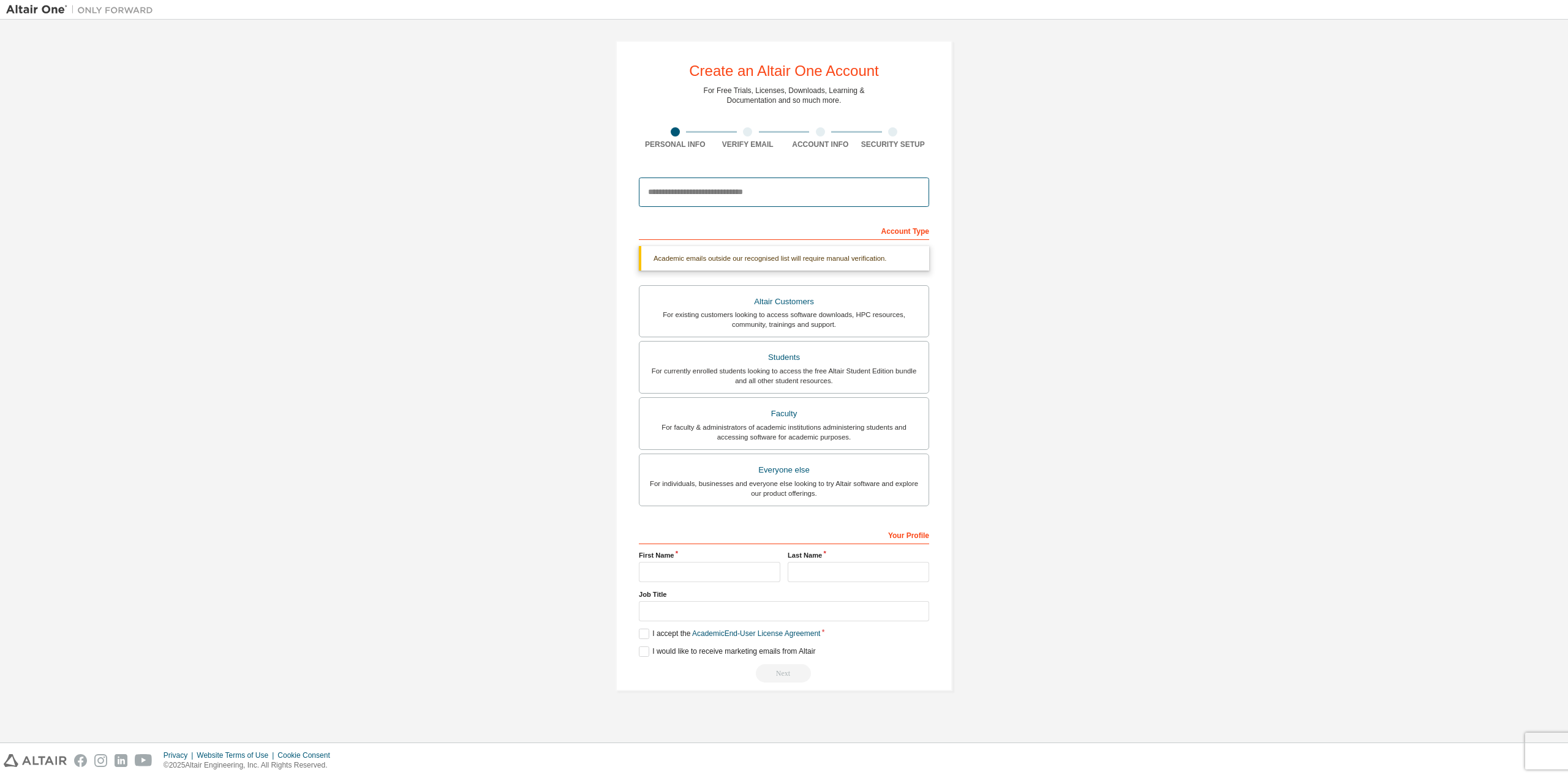
click at [711, 196] on input "email" at bounding box center [784, 193] width 290 height 30
type input "**********"
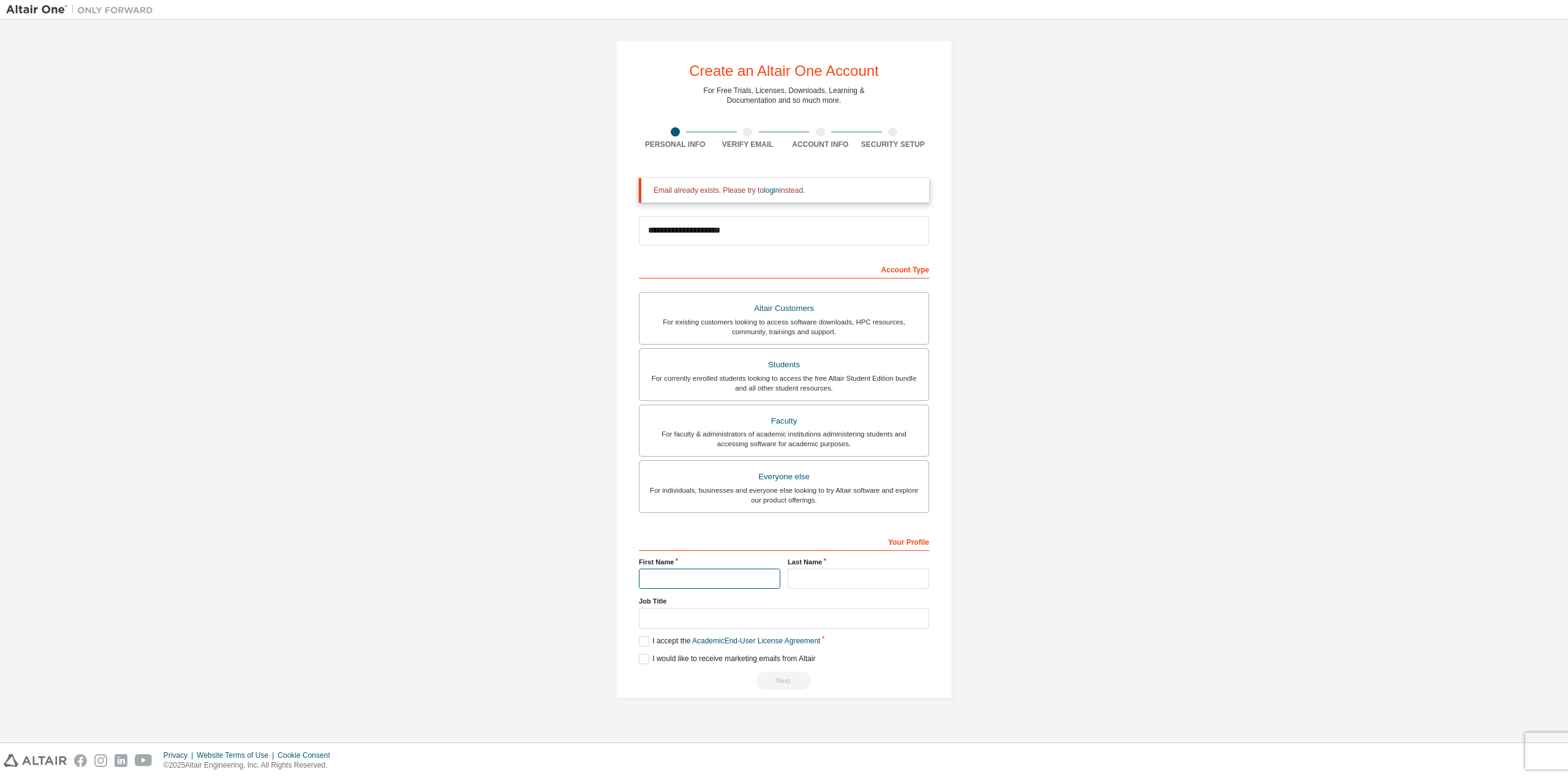
click at [708, 578] on input "text" at bounding box center [710, 579] width 142 height 20
type input "*"
drag, startPoint x: 820, startPoint y: 580, endPoint x: 806, endPoint y: 593, distance: 19.1
click at [819, 580] on input "text" at bounding box center [859, 579] width 142 height 20
type input "**"
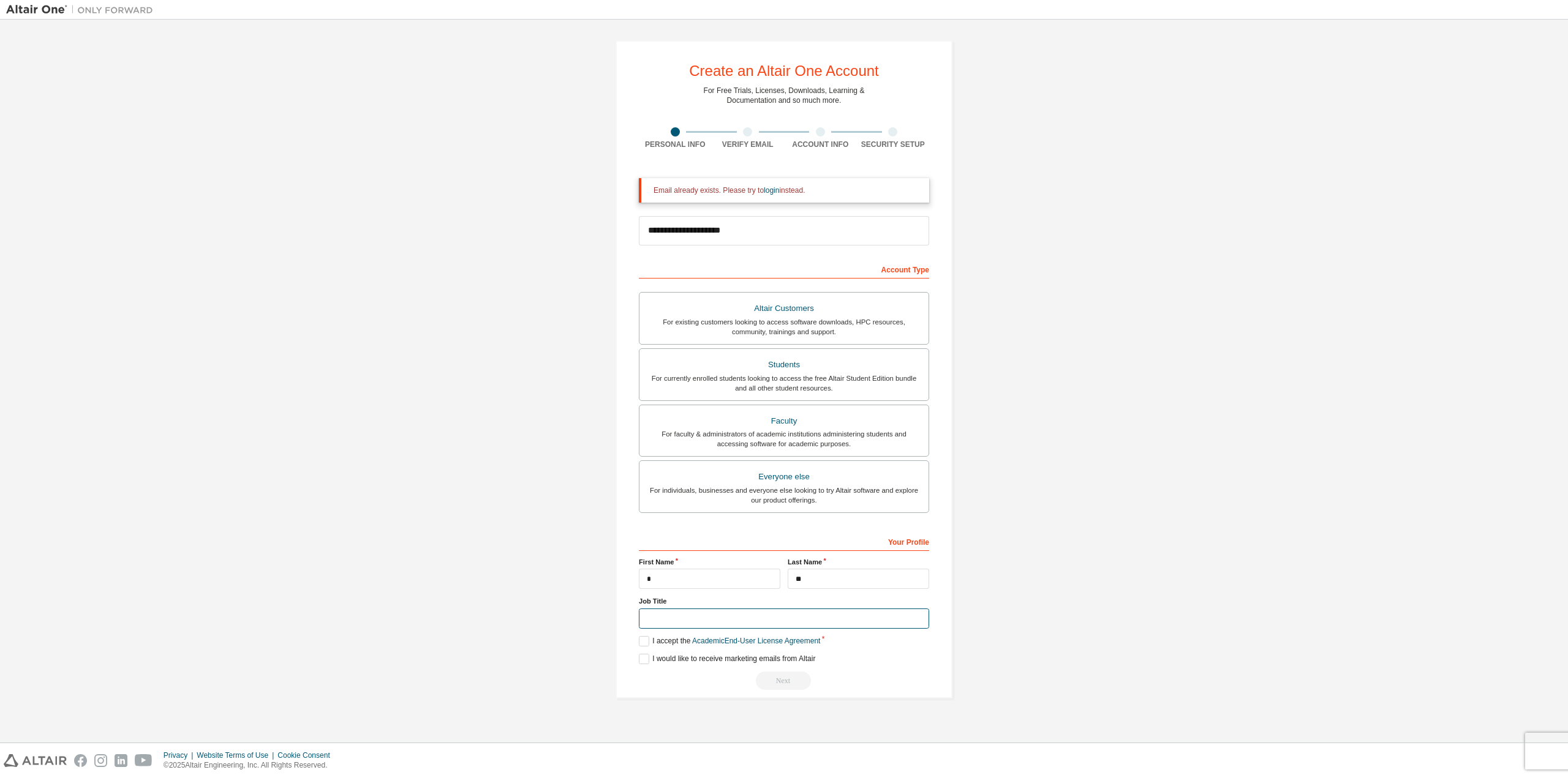
click at [762, 610] on input "text" at bounding box center [784, 618] width 290 height 20
type input "***"
click at [643, 643] on label "I accept the Academic End-User License Agreement" at bounding box center [730, 641] width 182 height 10
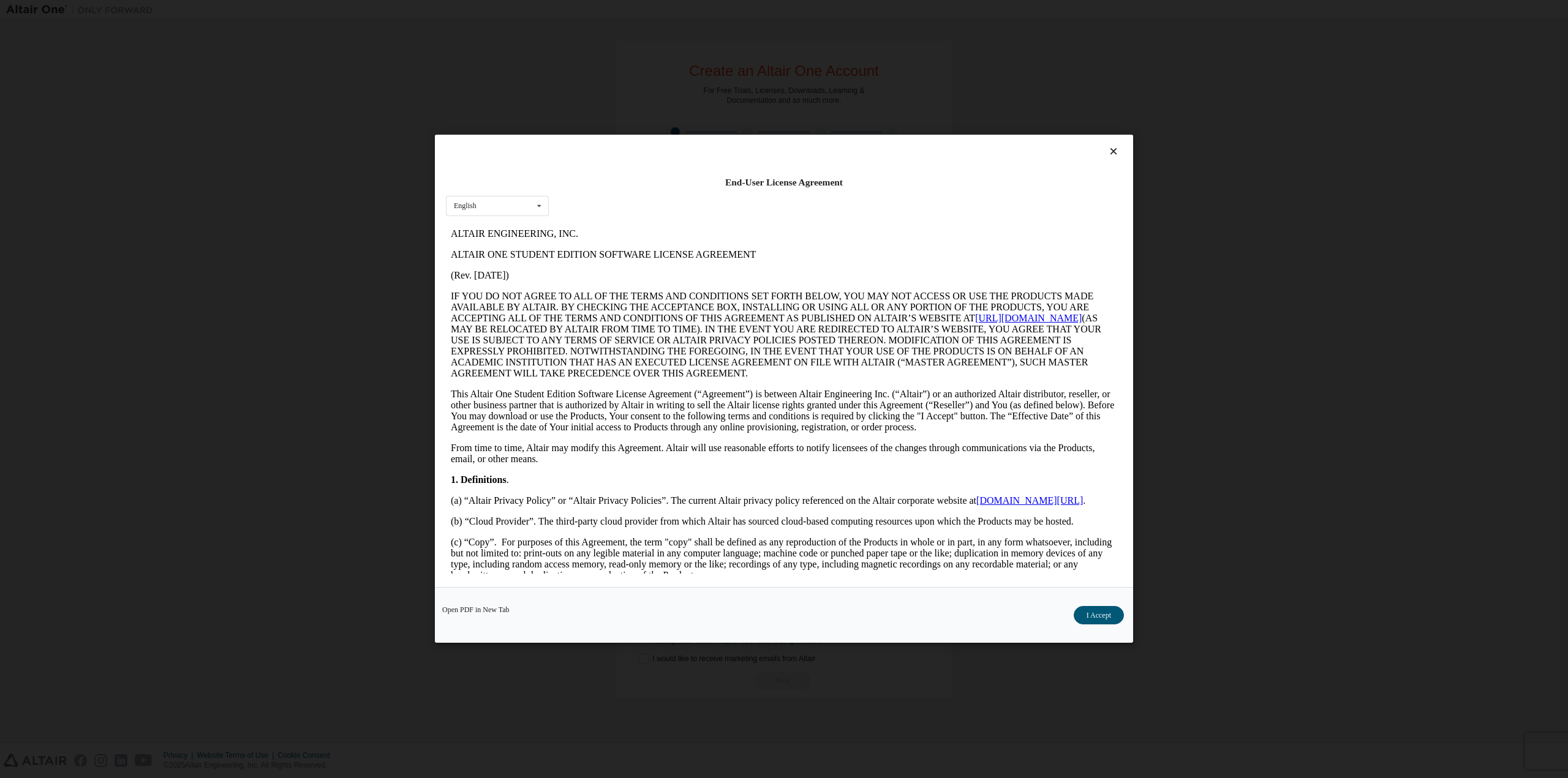
click at [1092, 627] on div "Open PDF in New Tab I Accept" at bounding box center [784, 615] width 699 height 55
click at [1095, 618] on button "I Accept" at bounding box center [1099, 616] width 50 height 18
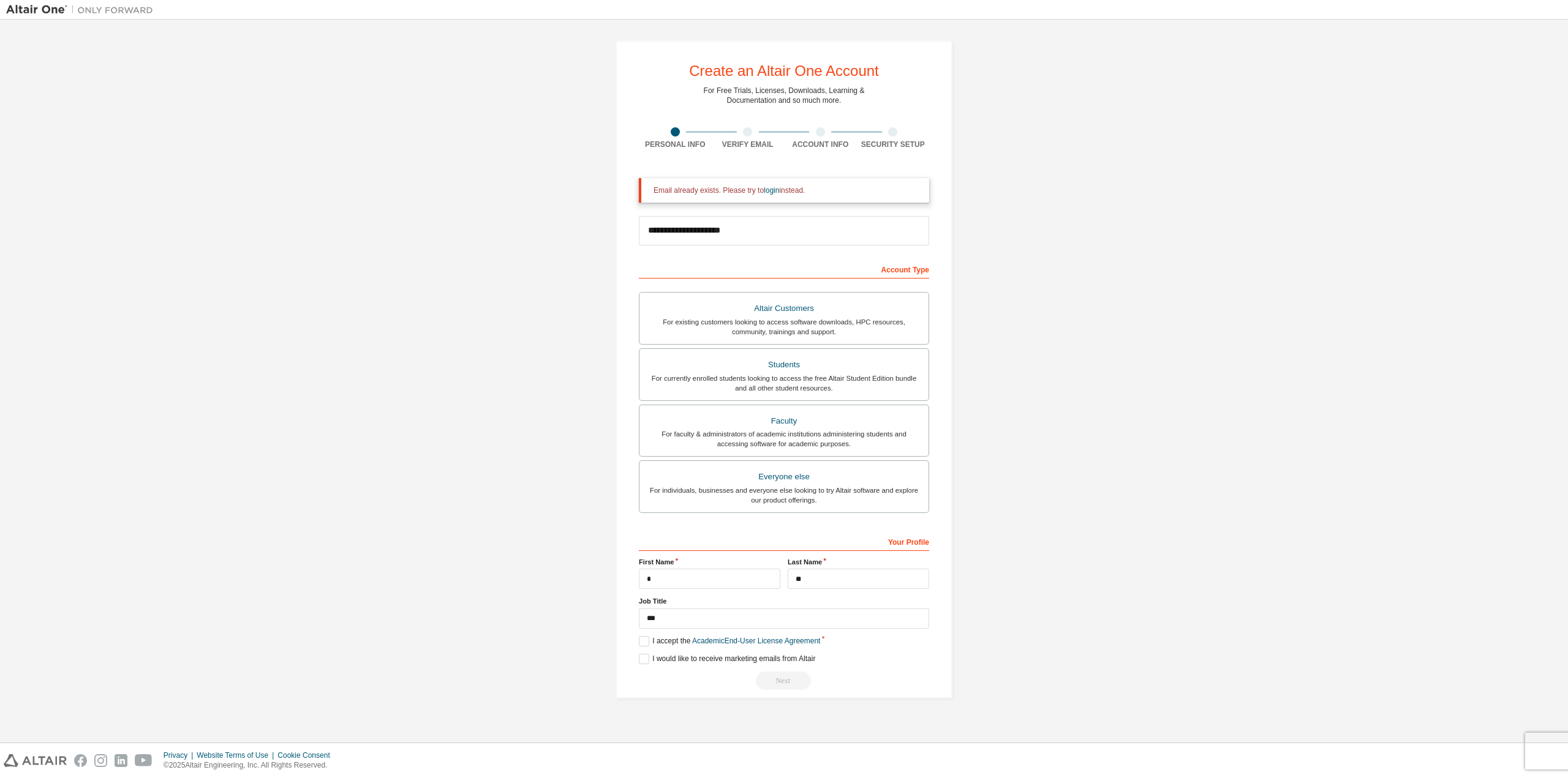
click at [655, 666] on div "**********" at bounding box center [784, 610] width 290 height 159
click at [651, 662] on label "I would like to receive marketing emails from Altair" at bounding box center [727, 659] width 177 height 10
click at [785, 679] on div "Next" at bounding box center [784, 681] width 290 height 18
